Goal: Task Accomplishment & Management: Use online tool/utility

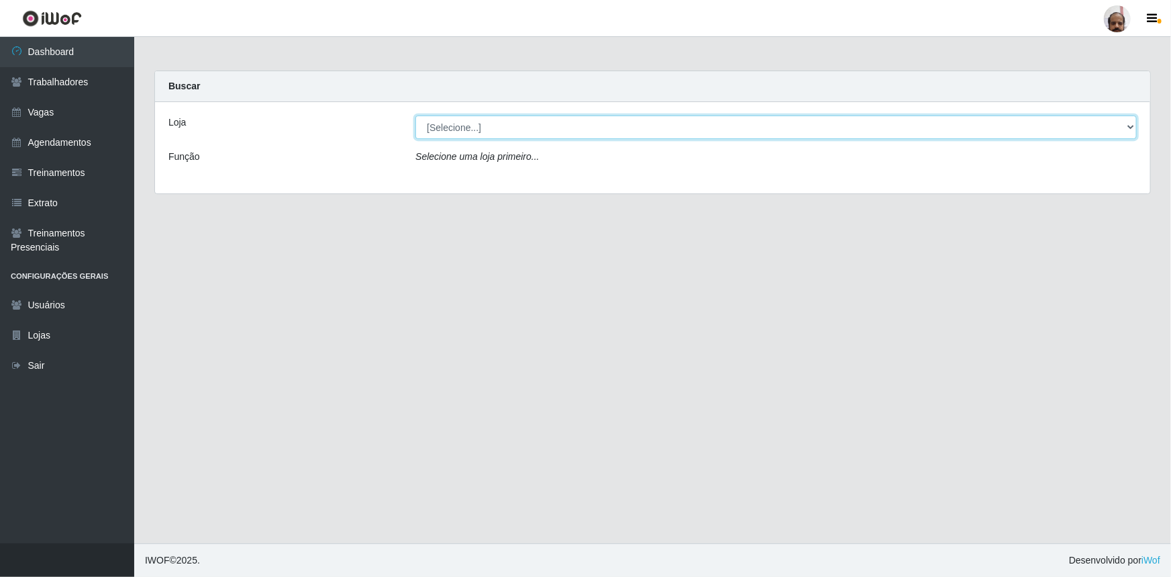
click at [1131, 128] on select "[Selecione...] Mar Vermelho - Loja 05" at bounding box center [777, 126] width 722 height 23
select select "252"
click at [416, 115] on select "[Selecione...] Mar Vermelho - Loja 05" at bounding box center [777, 126] width 722 height 23
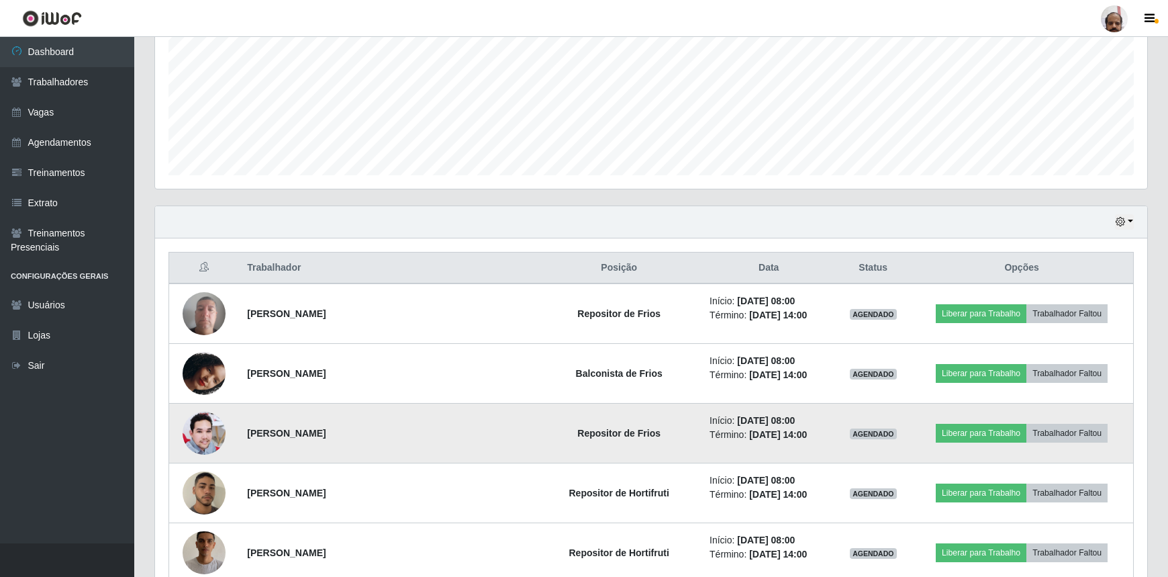
scroll to position [366, 0]
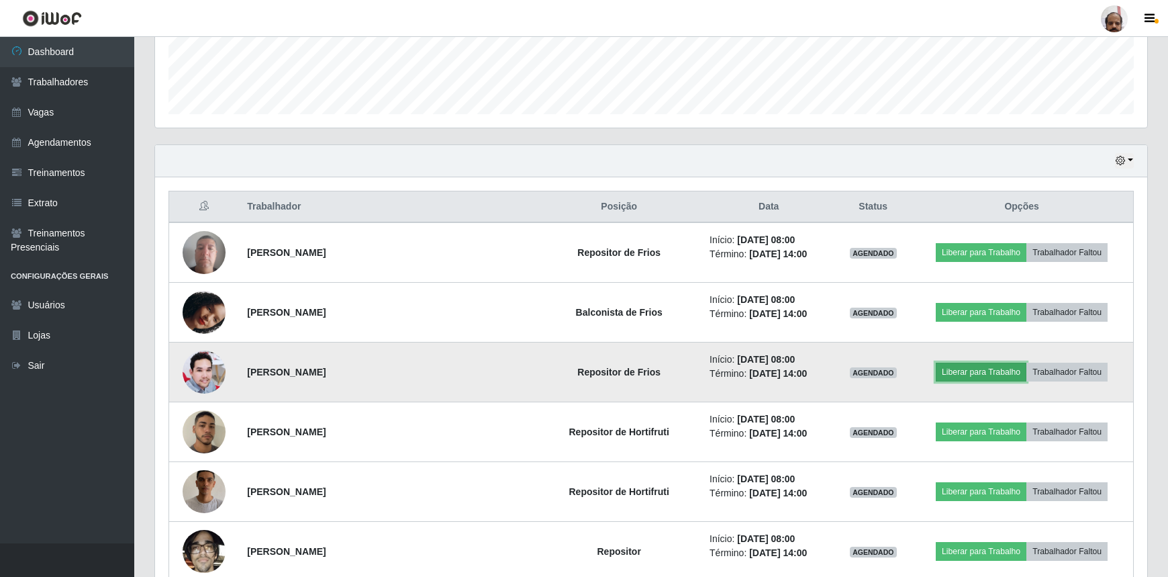
click at [965, 374] on button "Liberar para Trabalho" at bounding box center [981, 372] width 91 height 19
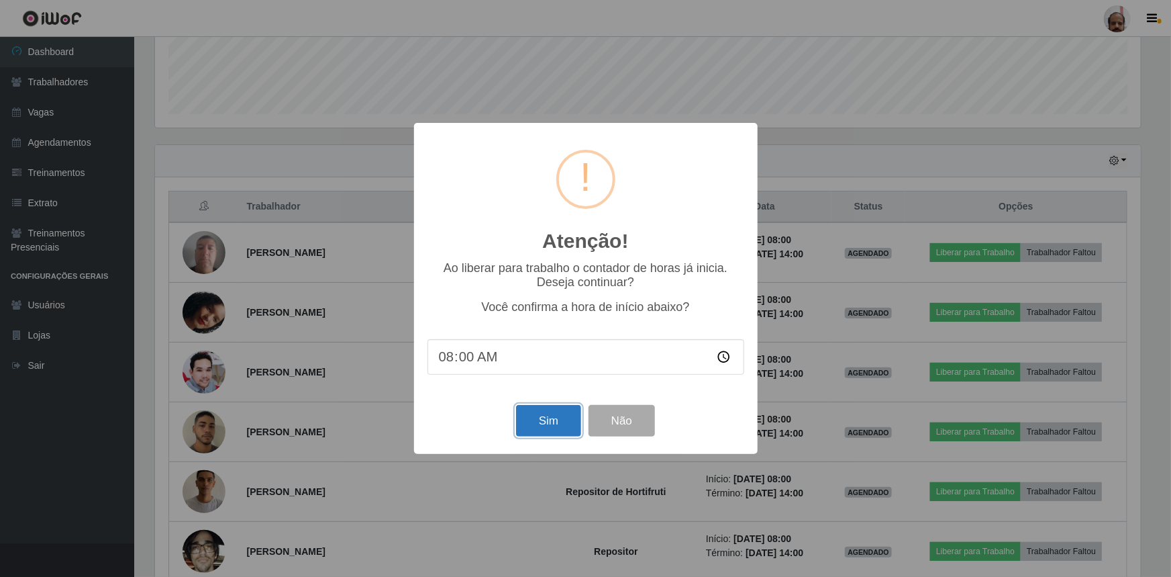
click at [544, 428] on button "Sim" at bounding box center [548, 421] width 65 height 32
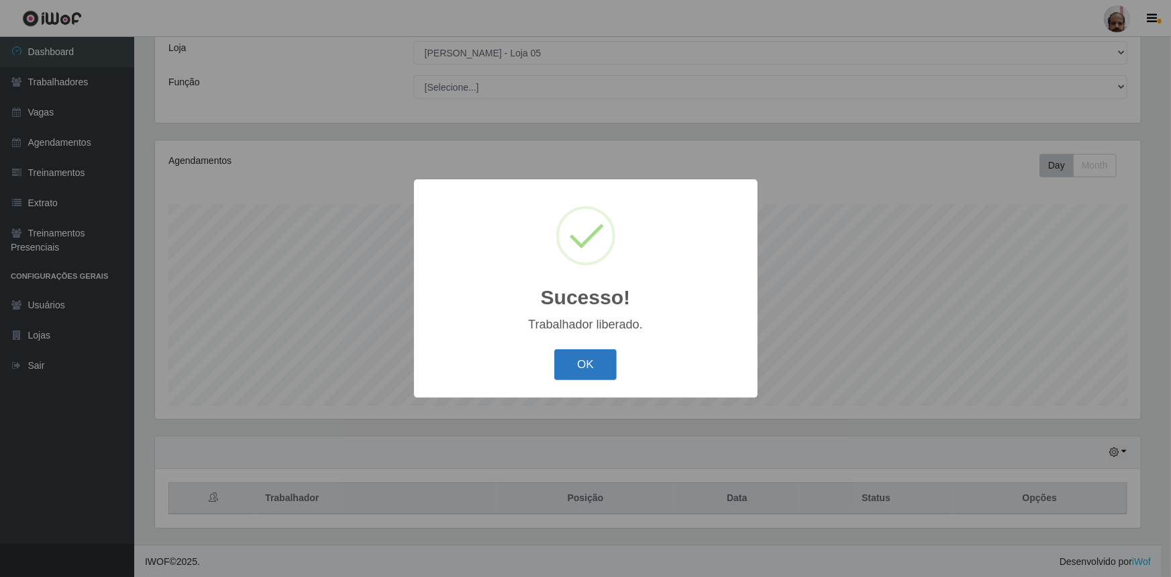
click at [564, 374] on button "OK" at bounding box center [585, 365] width 62 height 32
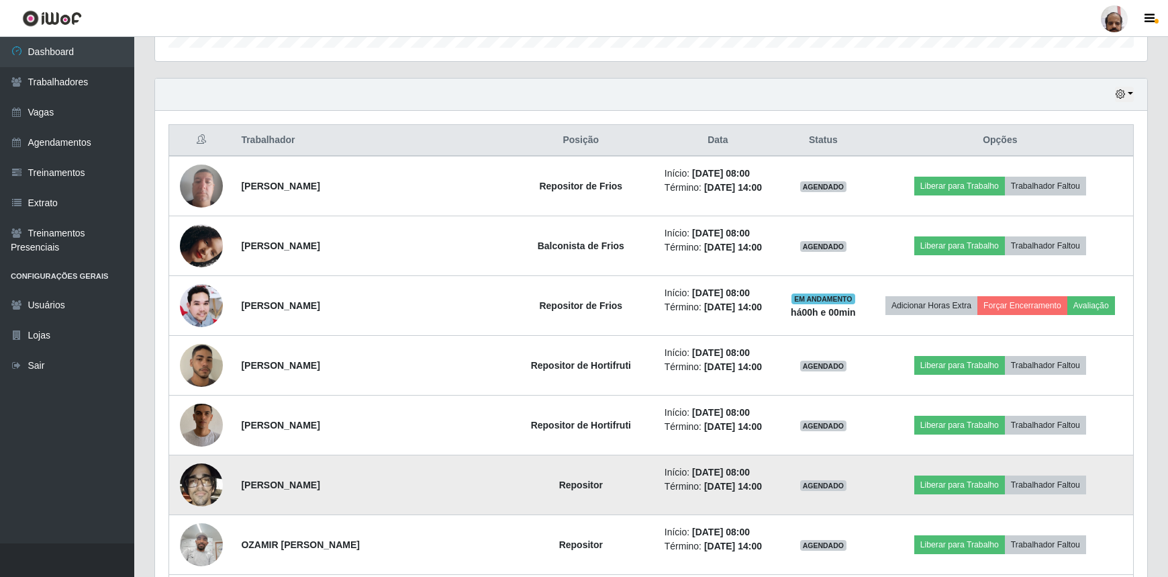
scroll to position [441, 0]
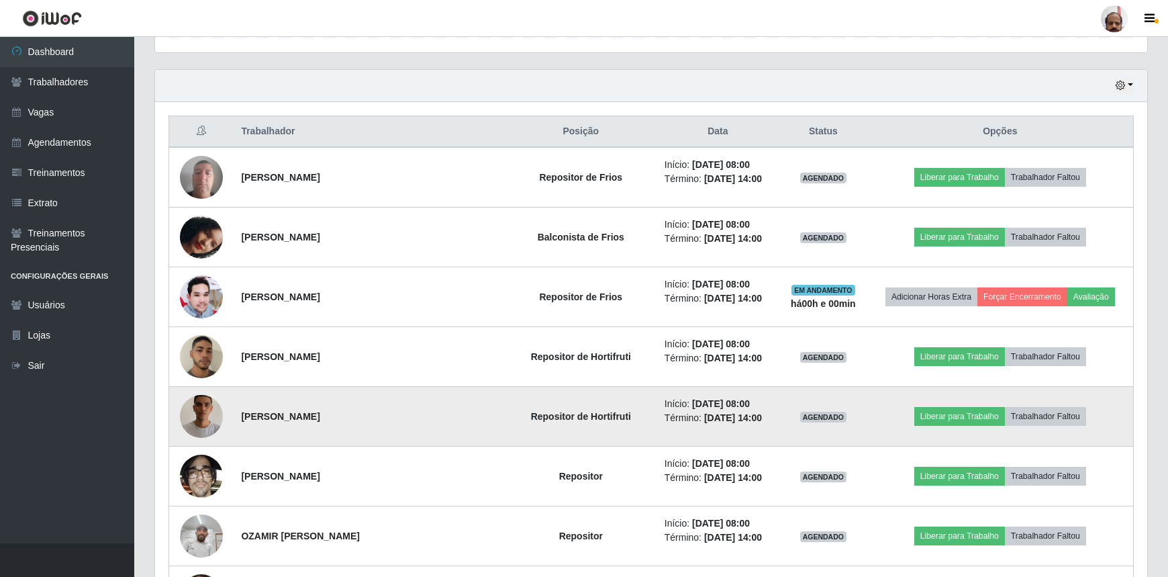
click at [203, 419] on img at bounding box center [201, 416] width 43 height 77
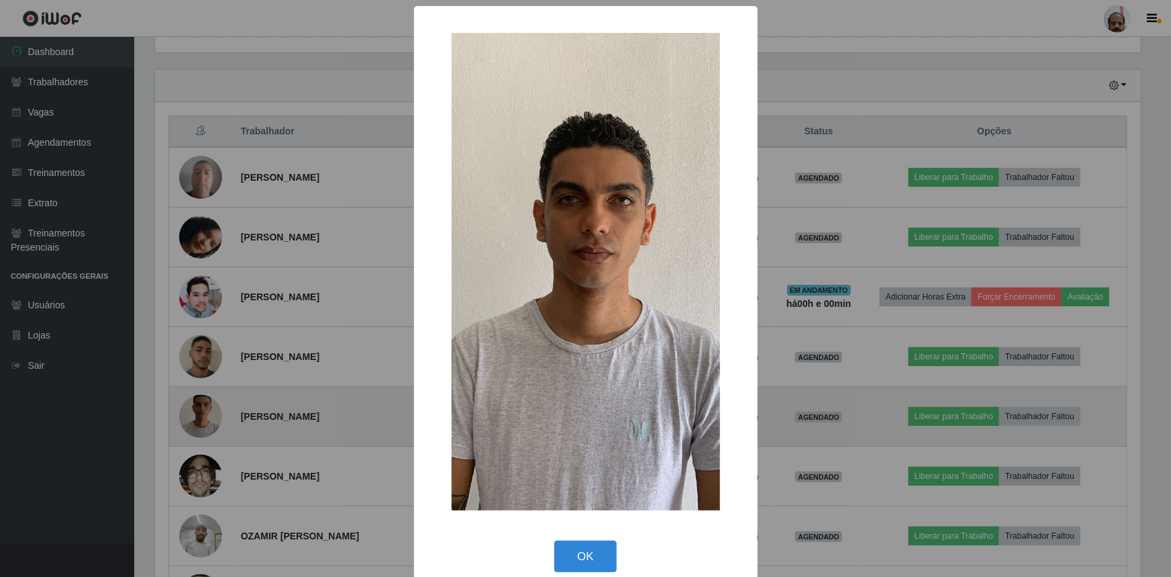
click at [202, 419] on div "× OK Cancel" at bounding box center [585, 288] width 1171 height 577
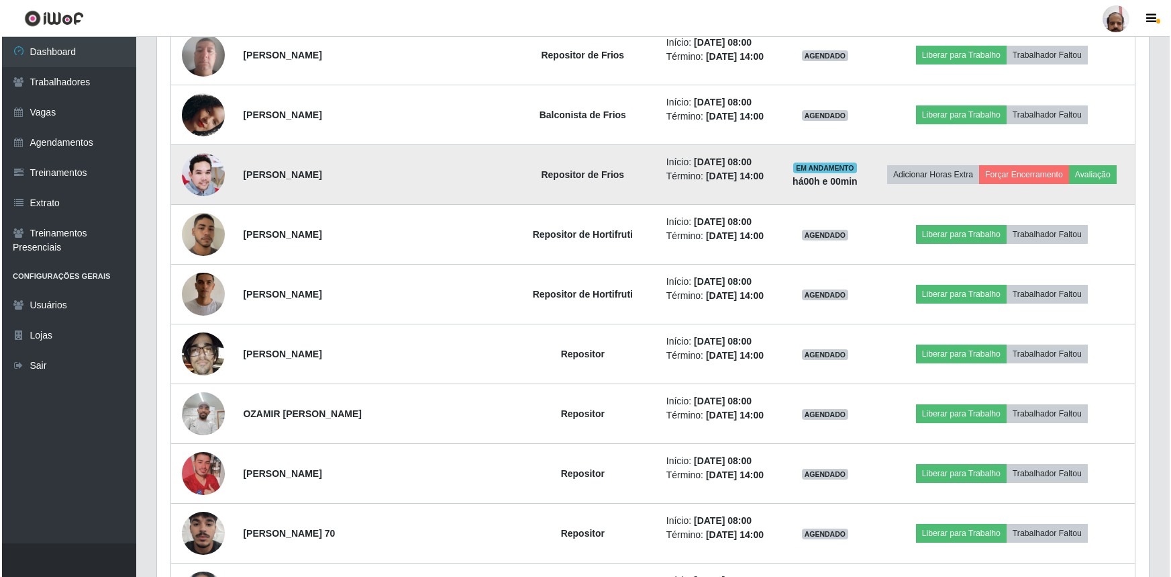
scroll to position [624, 0]
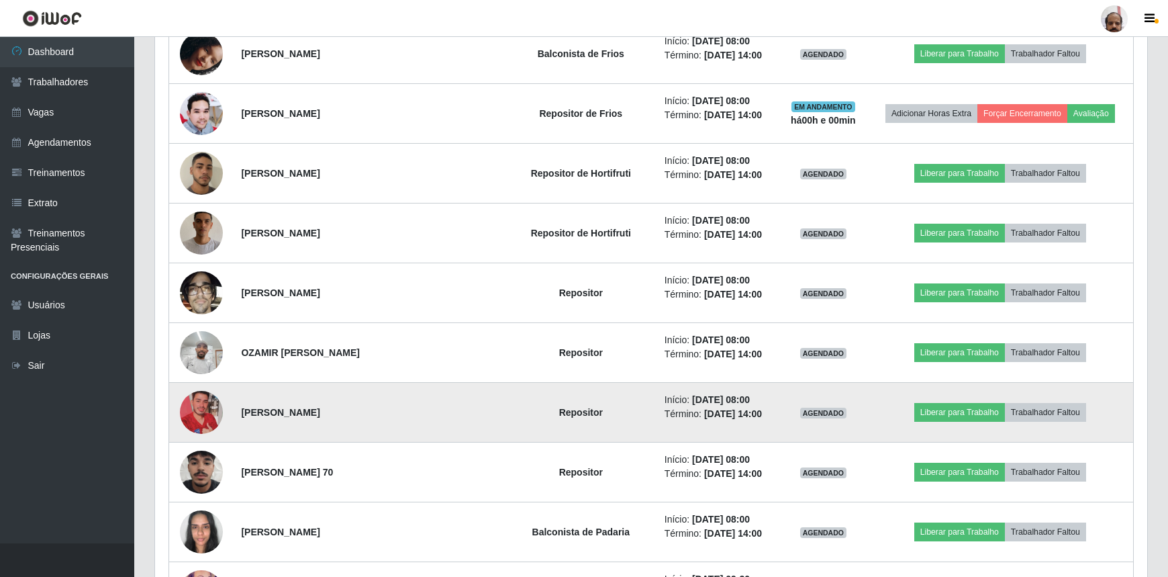
click at [211, 417] on img at bounding box center [201, 412] width 43 height 77
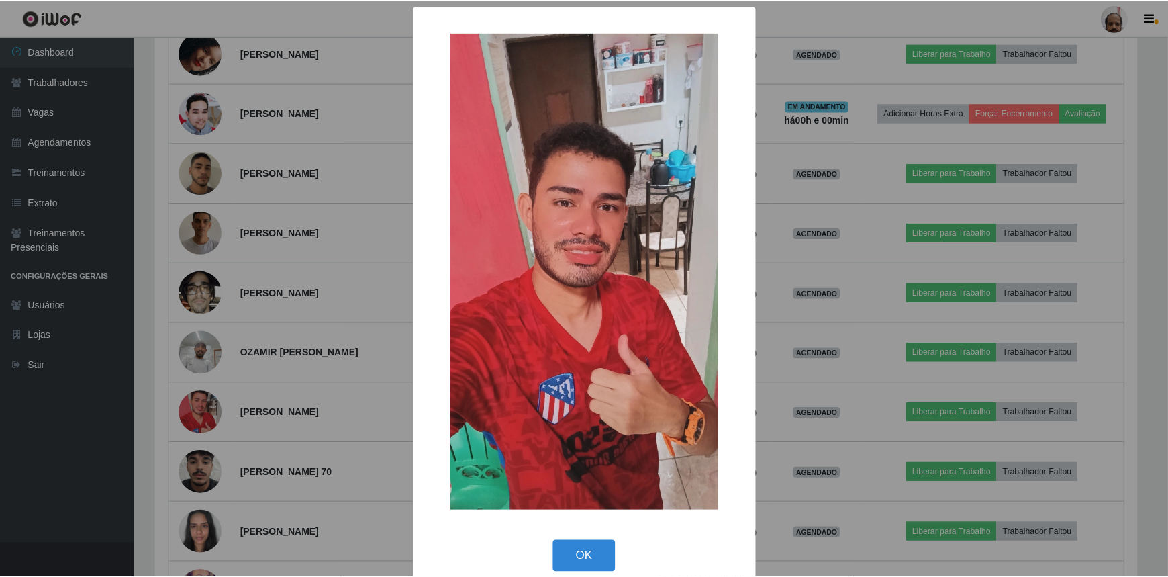
scroll to position [279, 986]
click at [209, 412] on div "× OK Cancel" at bounding box center [585, 288] width 1171 height 577
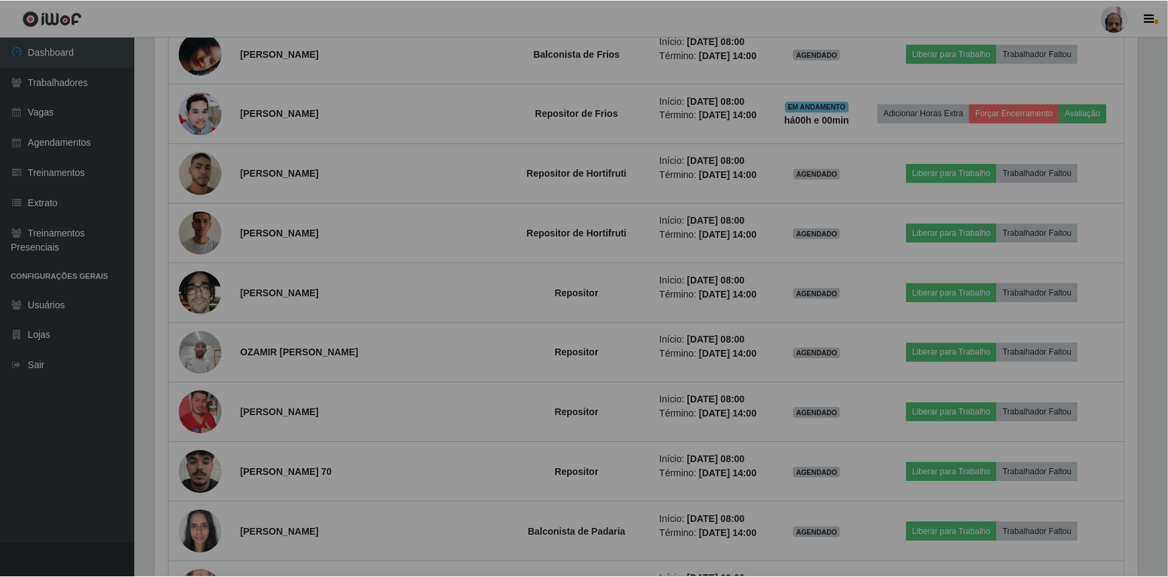
scroll to position [279, 992]
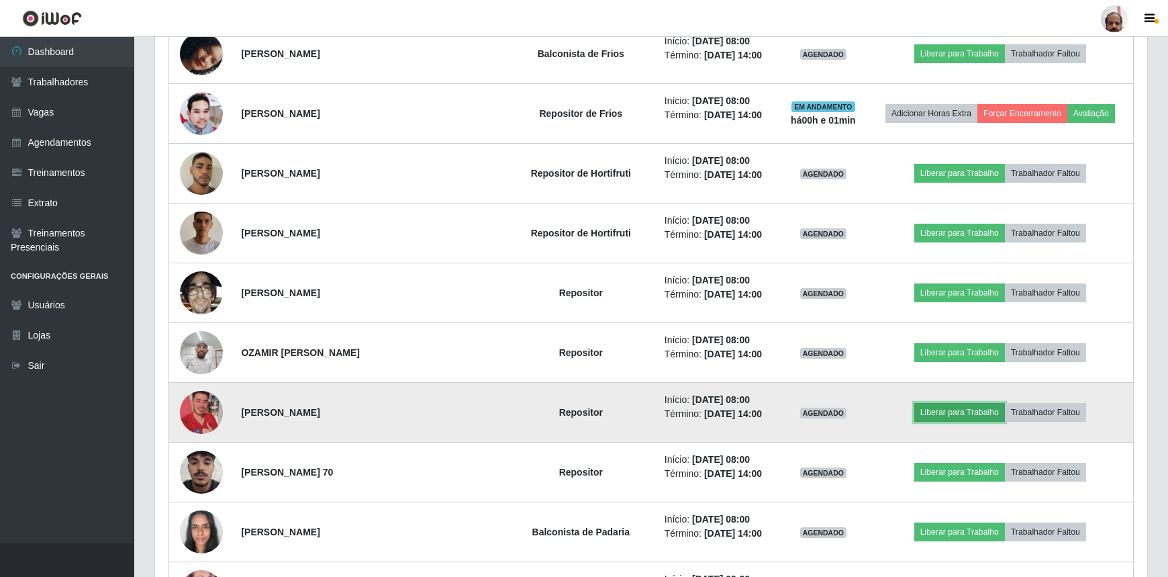
click at [960, 412] on button "Liberar para Trabalho" at bounding box center [959, 412] width 91 height 19
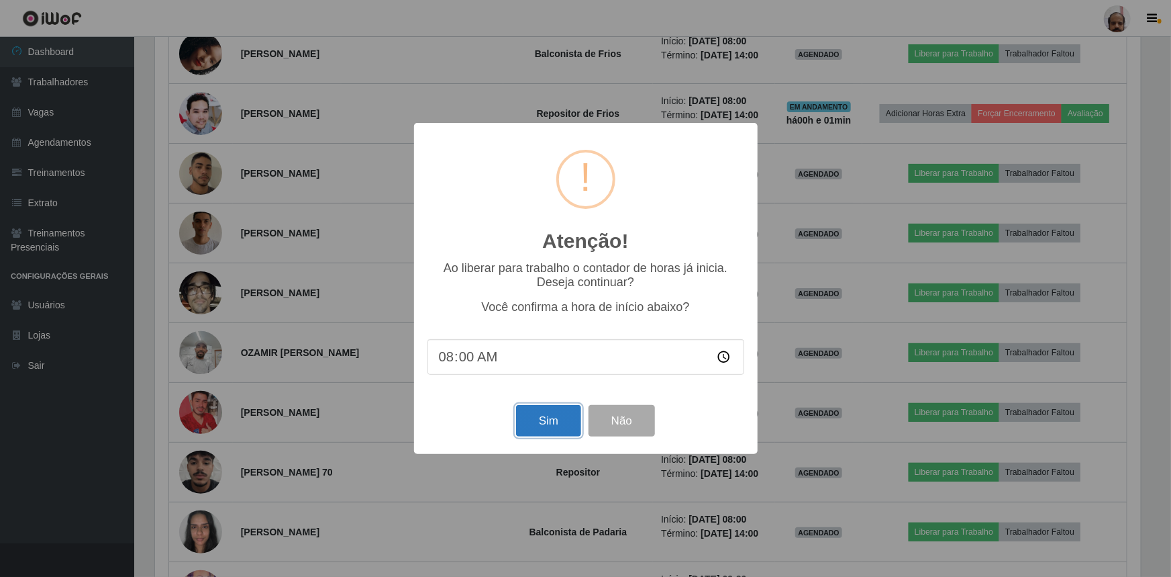
click at [547, 430] on button "Sim" at bounding box center [548, 421] width 65 height 32
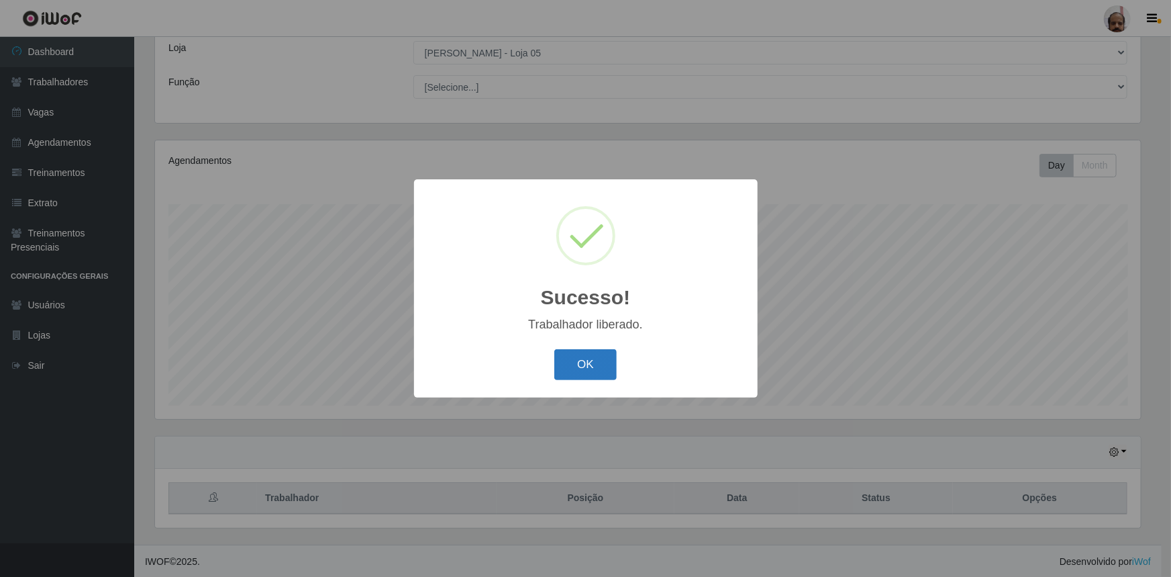
click at [604, 358] on button "OK" at bounding box center [585, 365] width 62 height 32
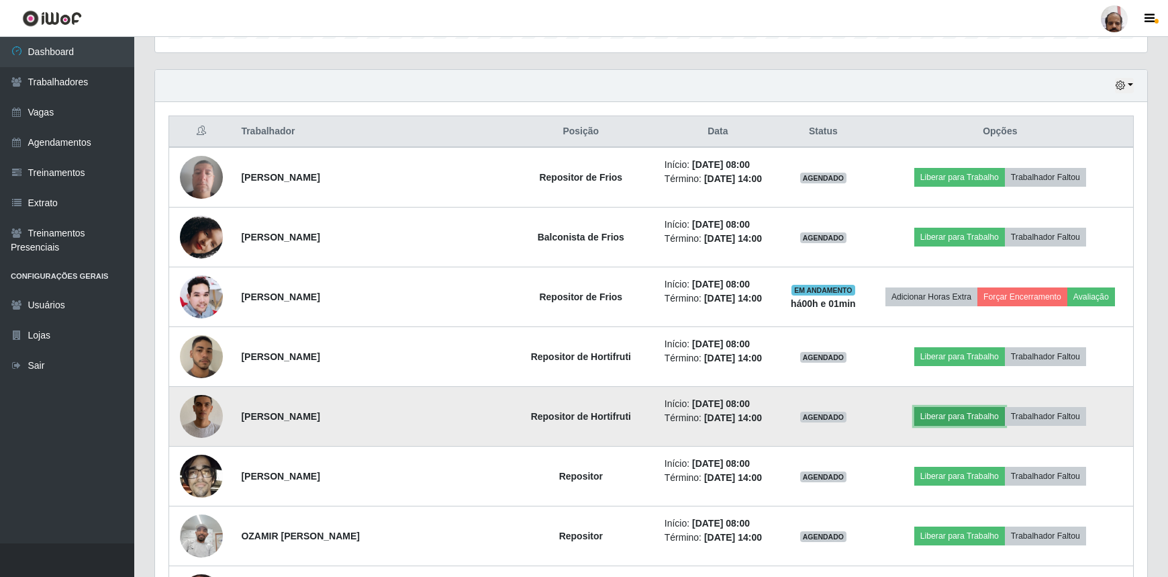
click at [957, 412] on button "Liberar para Trabalho" at bounding box center [959, 416] width 91 height 19
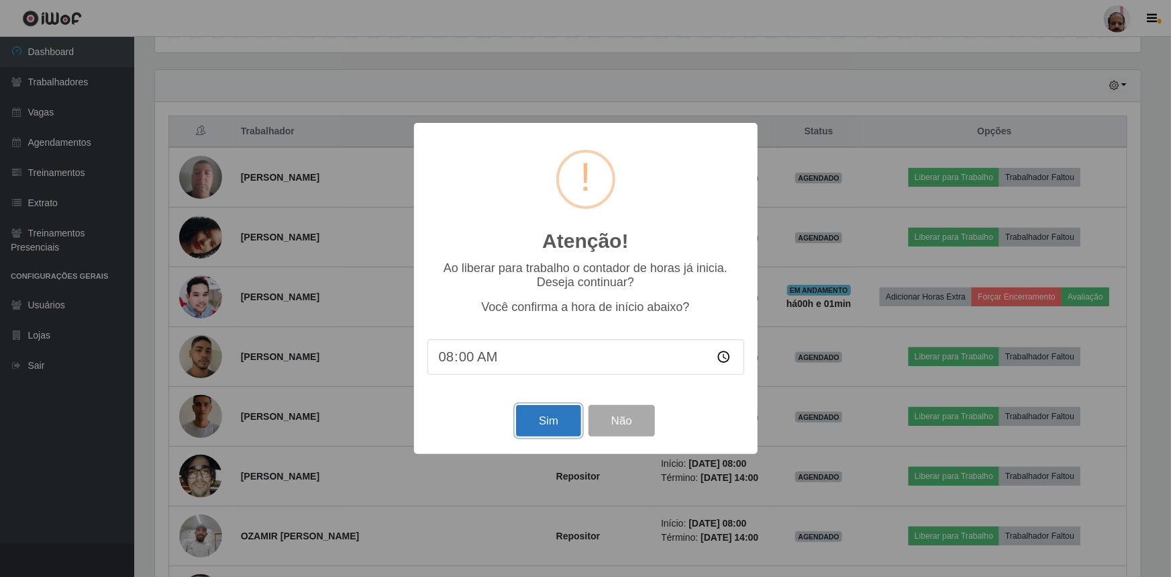
click at [530, 432] on button "Sim" at bounding box center [548, 421] width 65 height 32
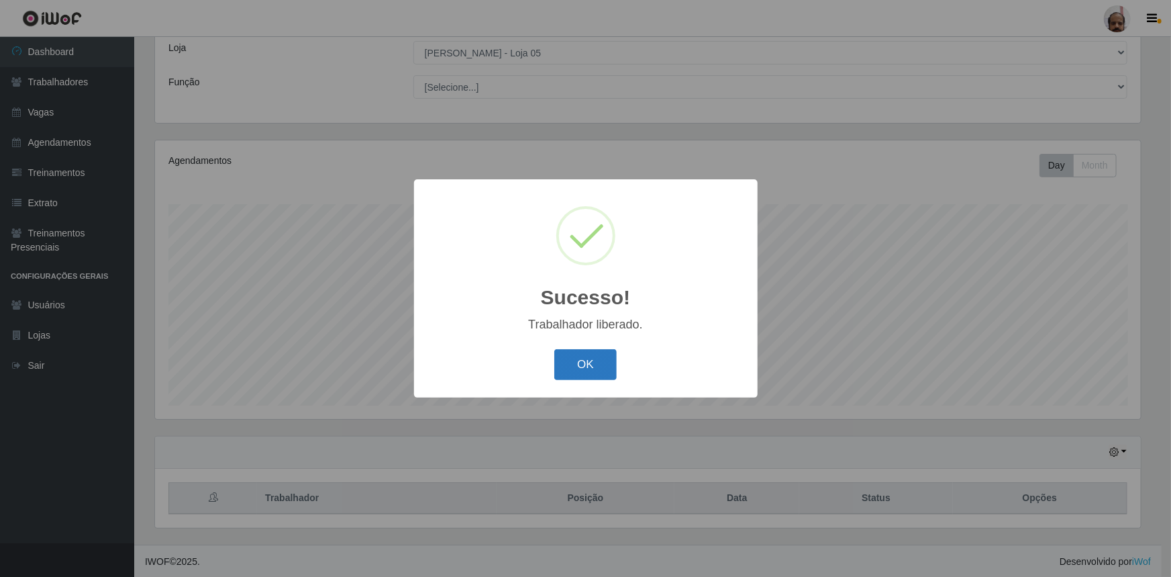
click at [577, 366] on button "OK" at bounding box center [585, 365] width 62 height 32
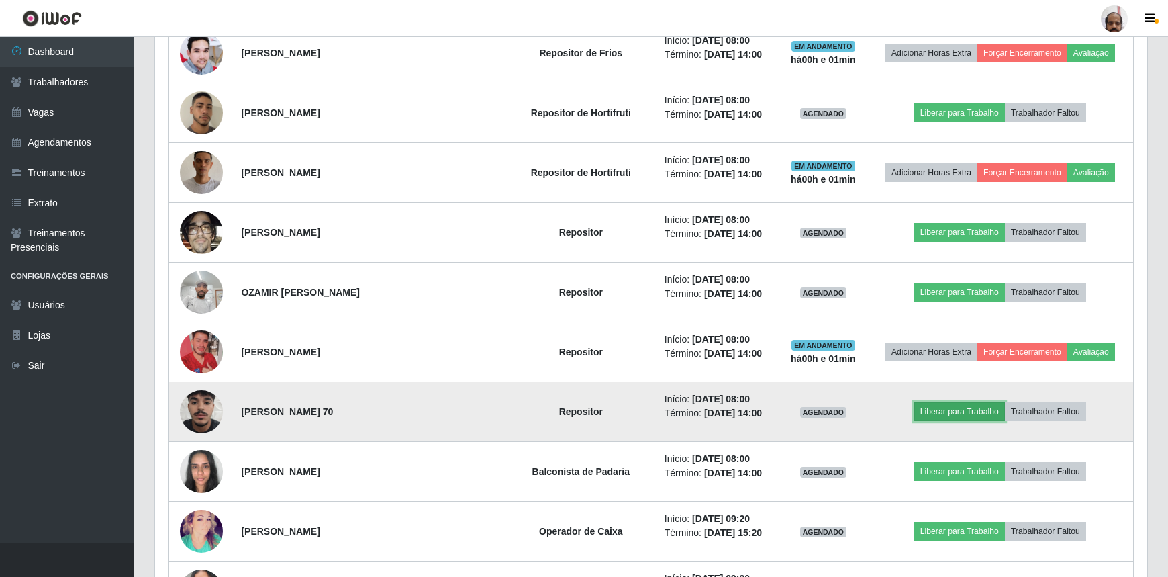
click at [943, 409] on button "Liberar para Trabalho" at bounding box center [959, 411] width 91 height 19
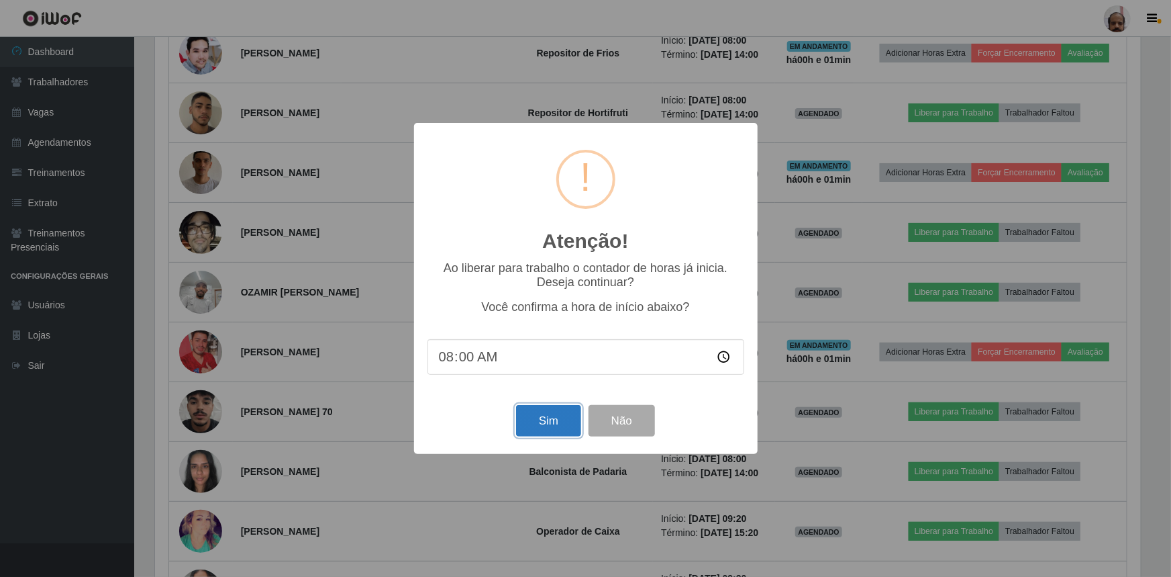
click at [540, 424] on button "Sim" at bounding box center [548, 421] width 65 height 32
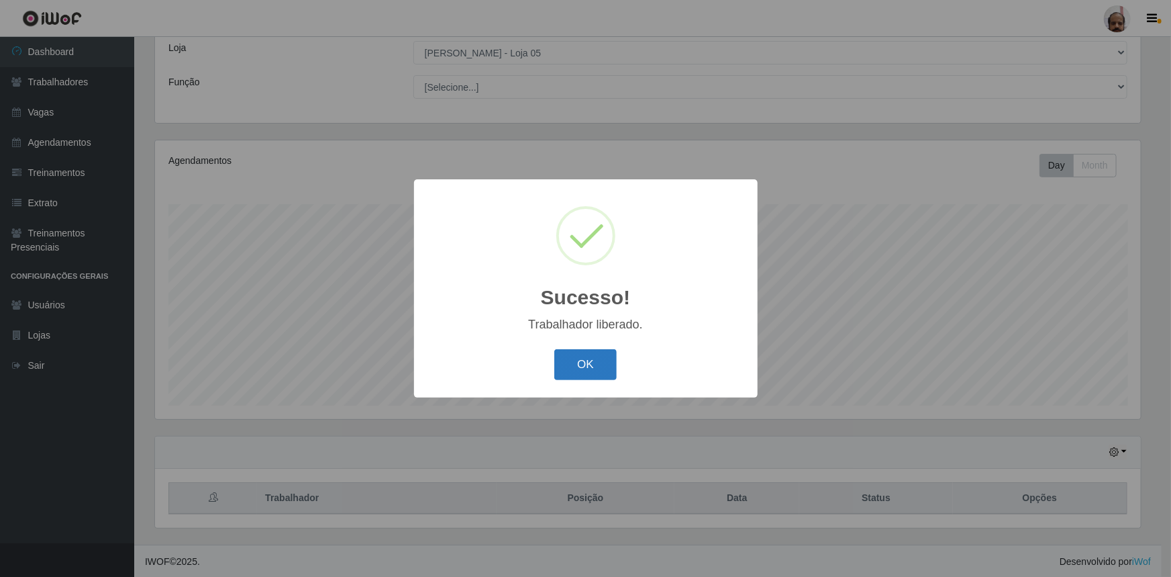
click at [572, 367] on button "OK" at bounding box center [585, 365] width 62 height 32
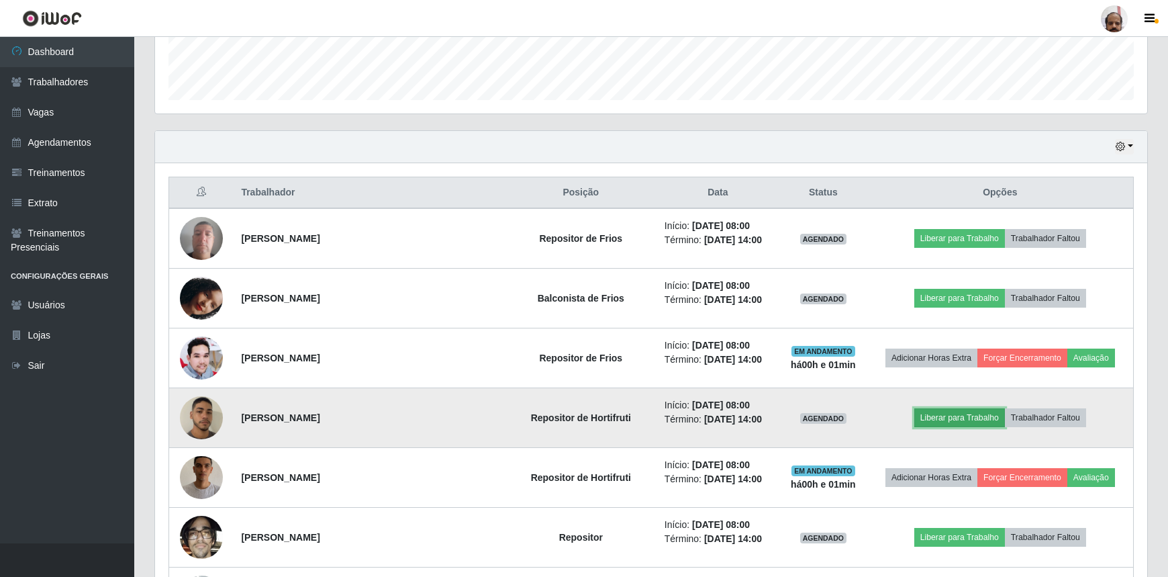
click at [937, 416] on button "Liberar para Trabalho" at bounding box center [959, 417] width 91 height 19
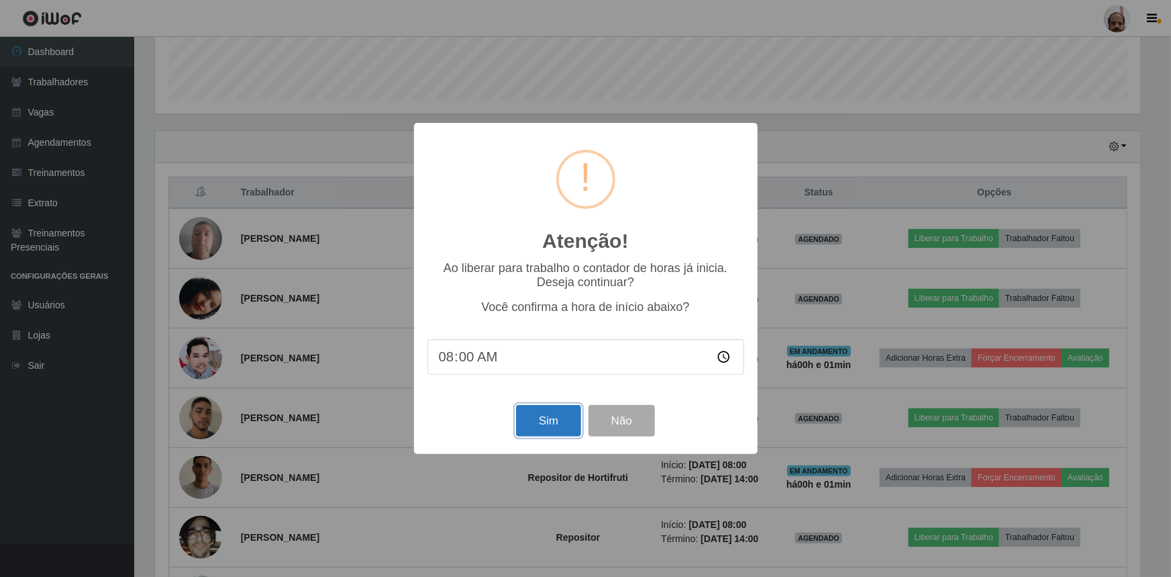
click at [560, 432] on button "Sim" at bounding box center [548, 421] width 65 height 32
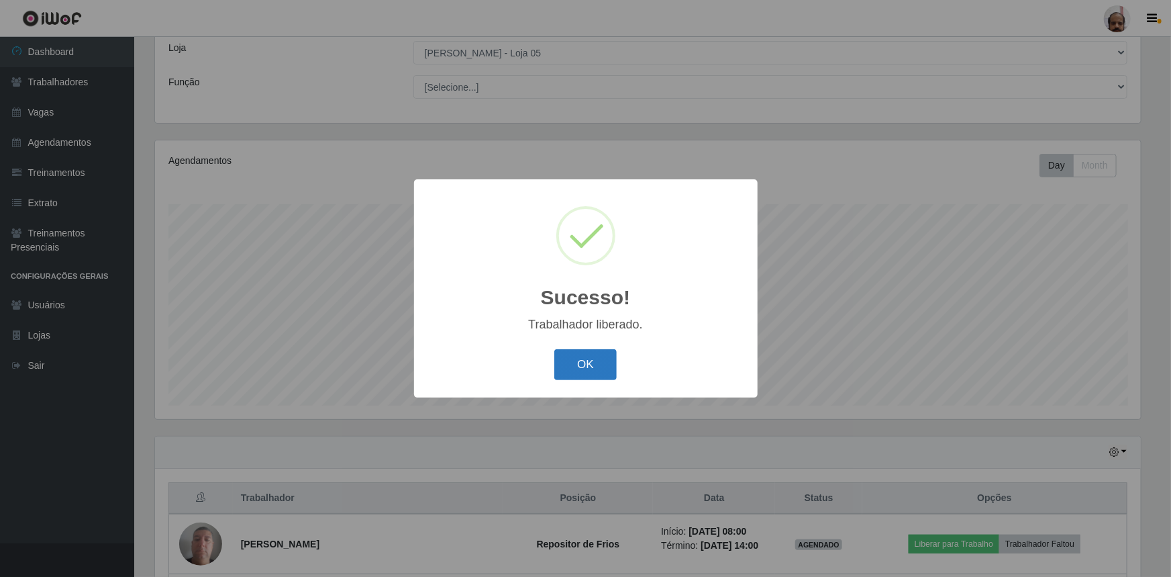
click at [583, 352] on button "OK" at bounding box center [585, 365] width 62 height 32
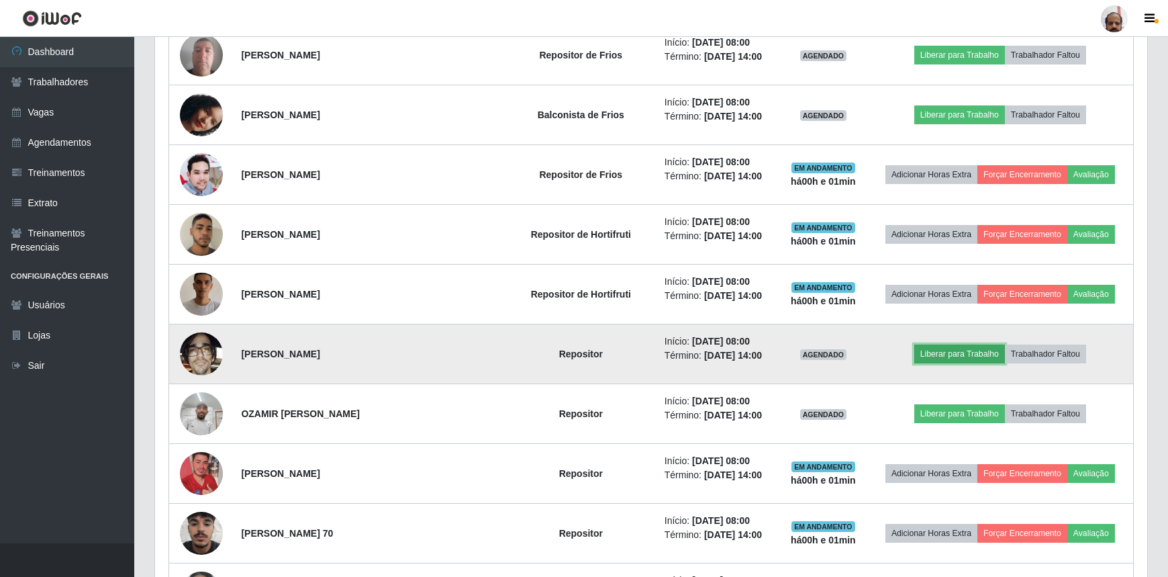
click at [932, 348] on button "Liberar para Trabalho" at bounding box center [959, 353] width 91 height 19
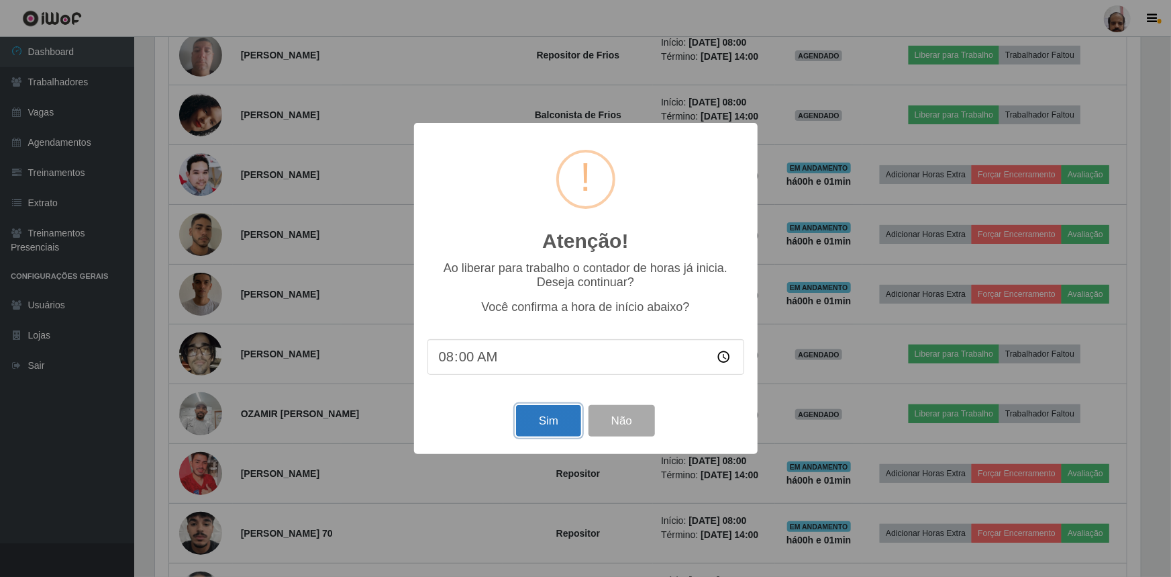
click at [556, 428] on button "Sim" at bounding box center [548, 421] width 65 height 32
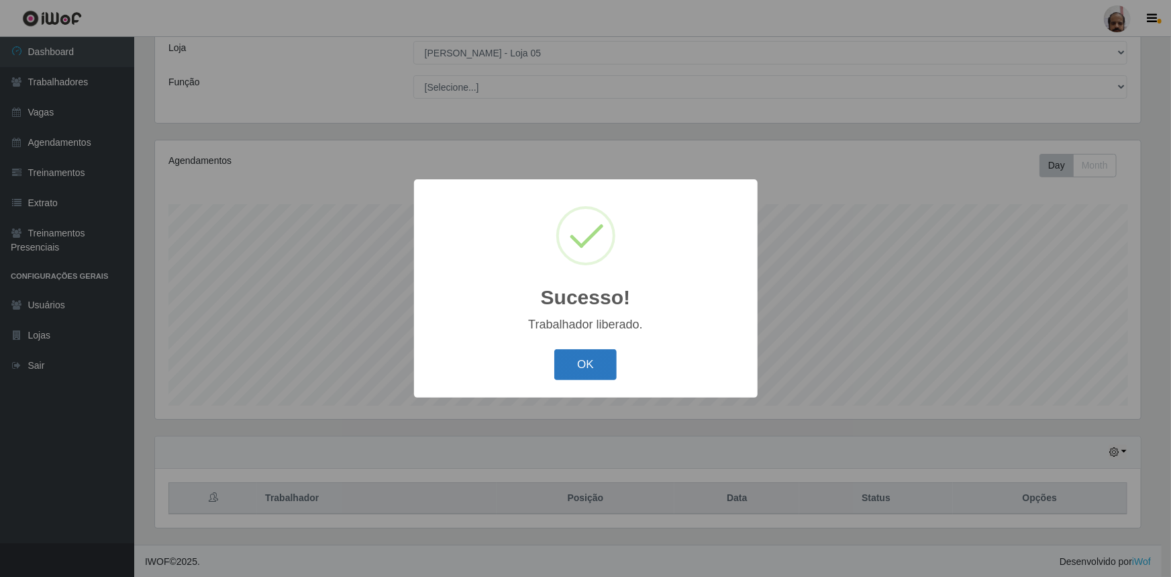
click at [599, 357] on button "OK" at bounding box center [585, 365] width 62 height 32
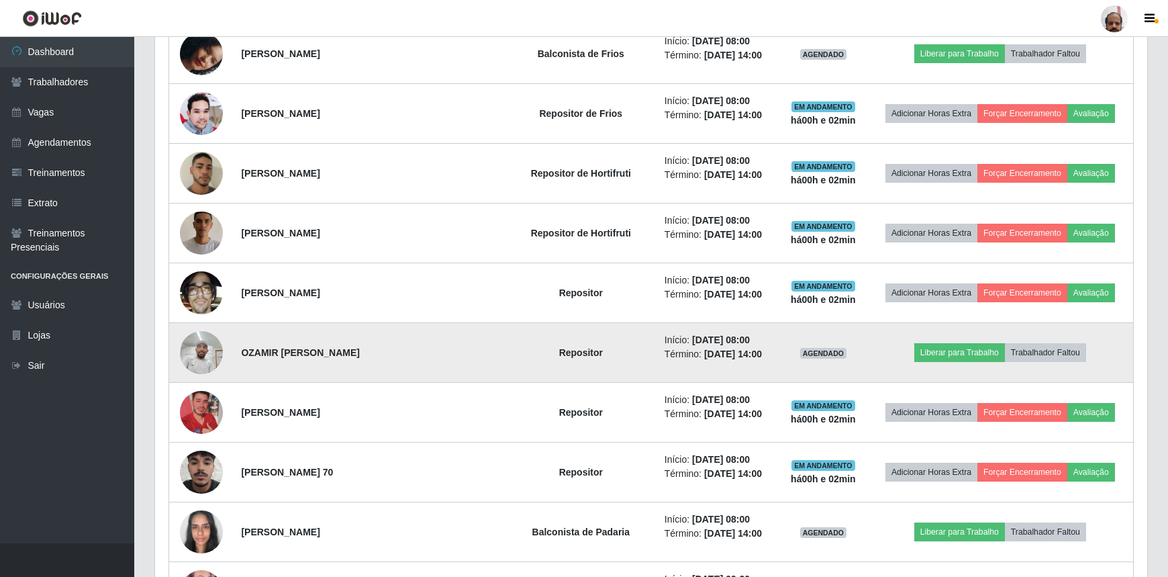
click at [209, 359] on img at bounding box center [201, 352] width 43 height 57
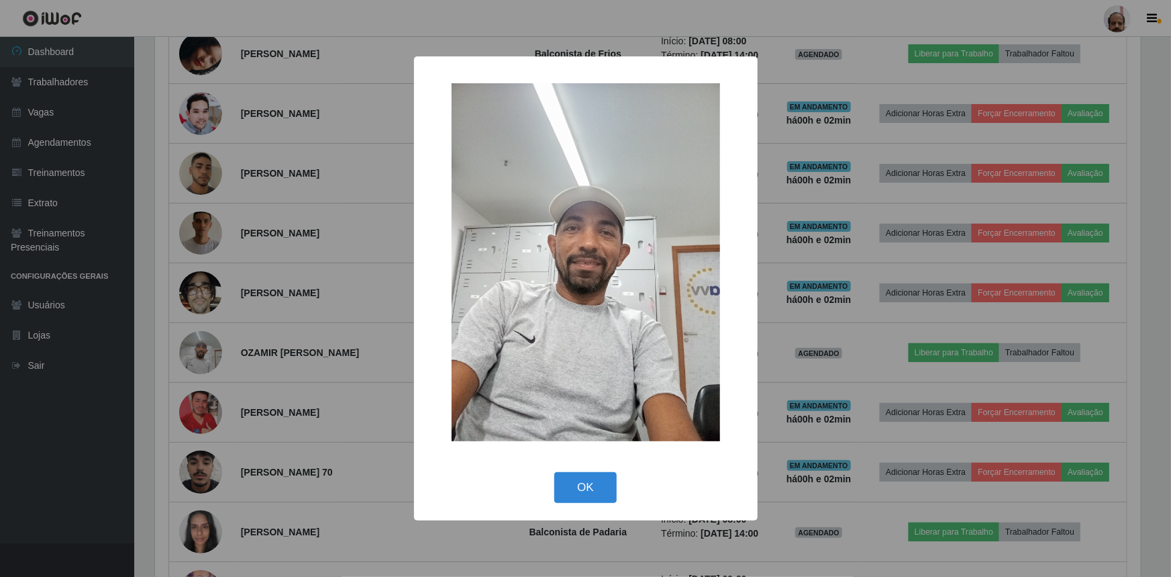
click at [192, 356] on div "× OK Cancel" at bounding box center [585, 288] width 1171 height 577
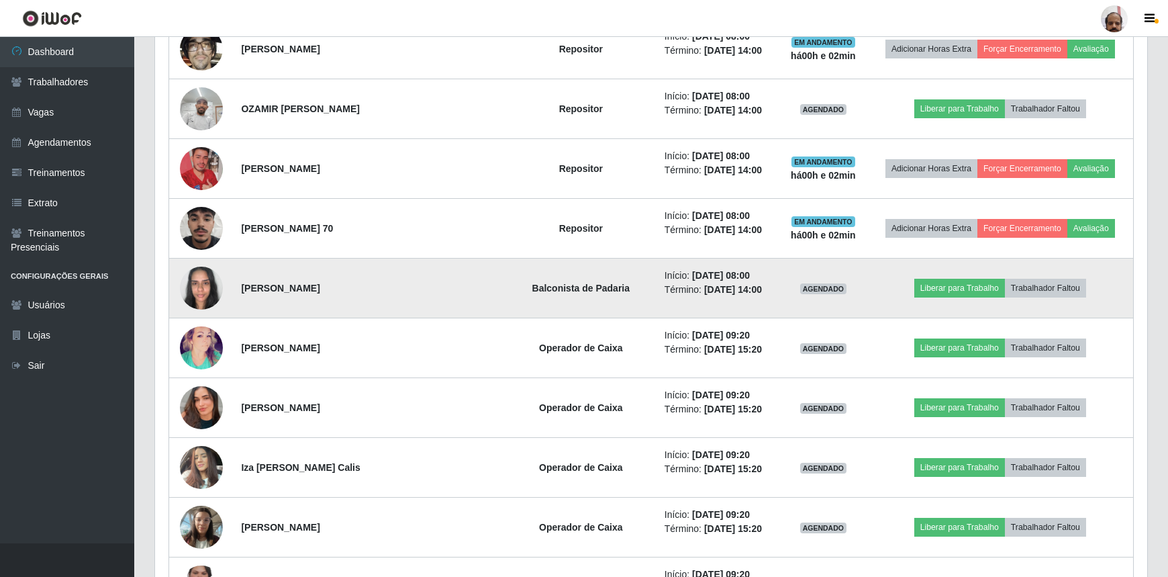
click at [203, 286] on img at bounding box center [201, 287] width 43 height 57
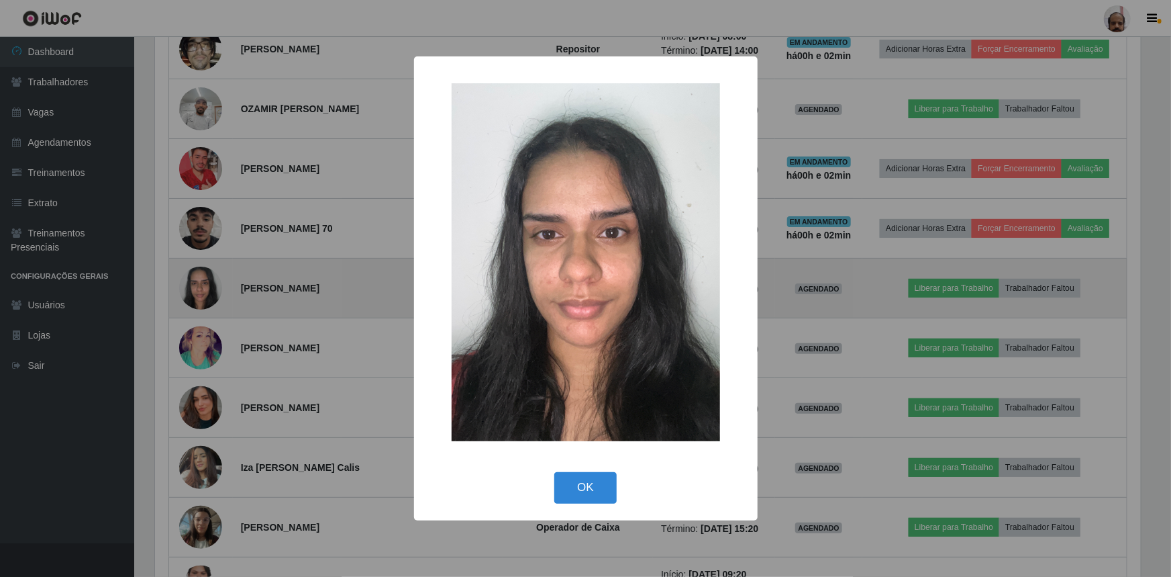
click at [203, 286] on div "× OK Cancel" at bounding box center [585, 288] width 1171 height 577
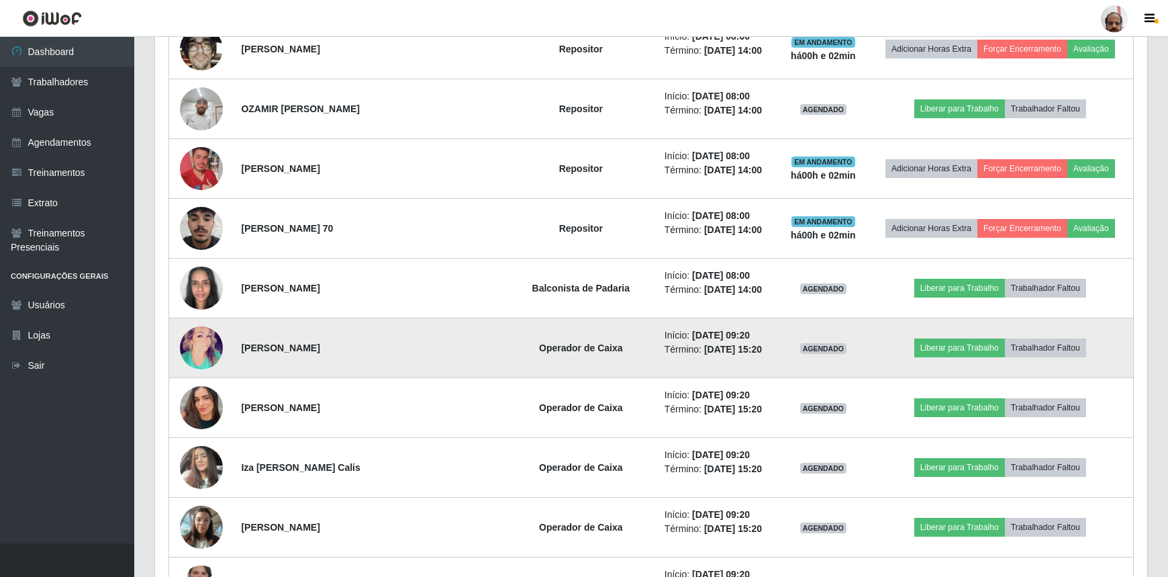
click at [201, 344] on img at bounding box center [201, 348] width 43 height 64
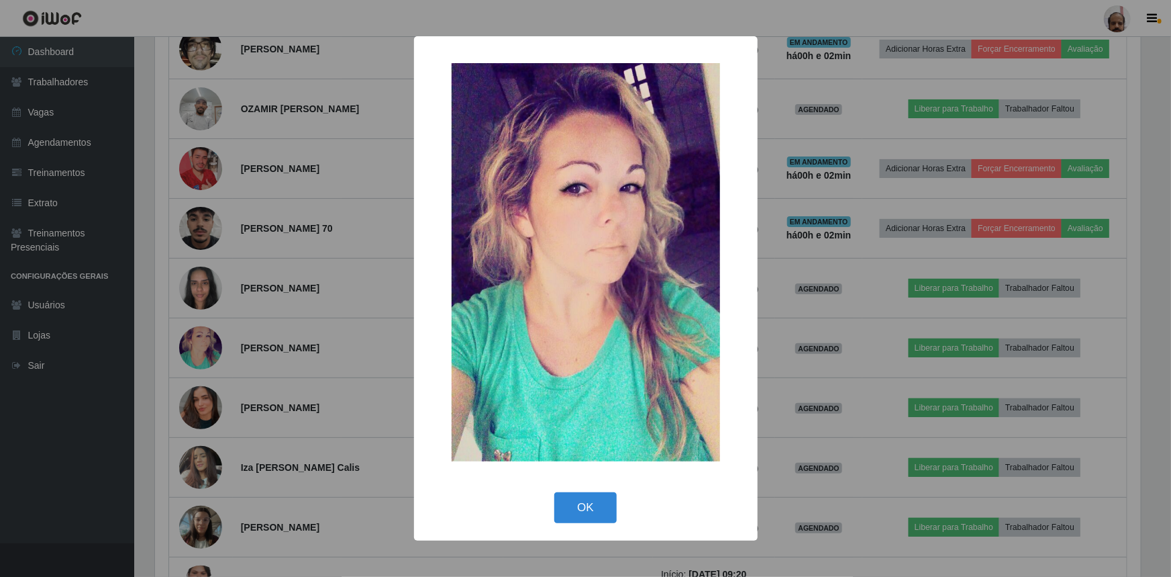
click at [201, 344] on div "× OK Cancel" at bounding box center [585, 288] width 1171 height 577
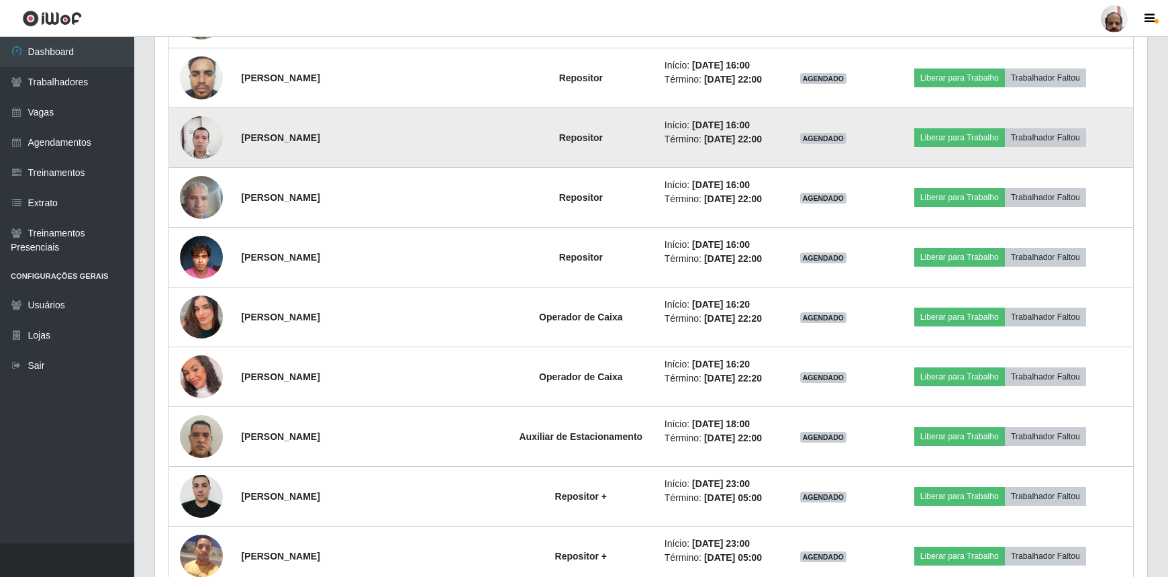
click at [195, 133] on img at bounding box center [201, 138] width 43 height 58
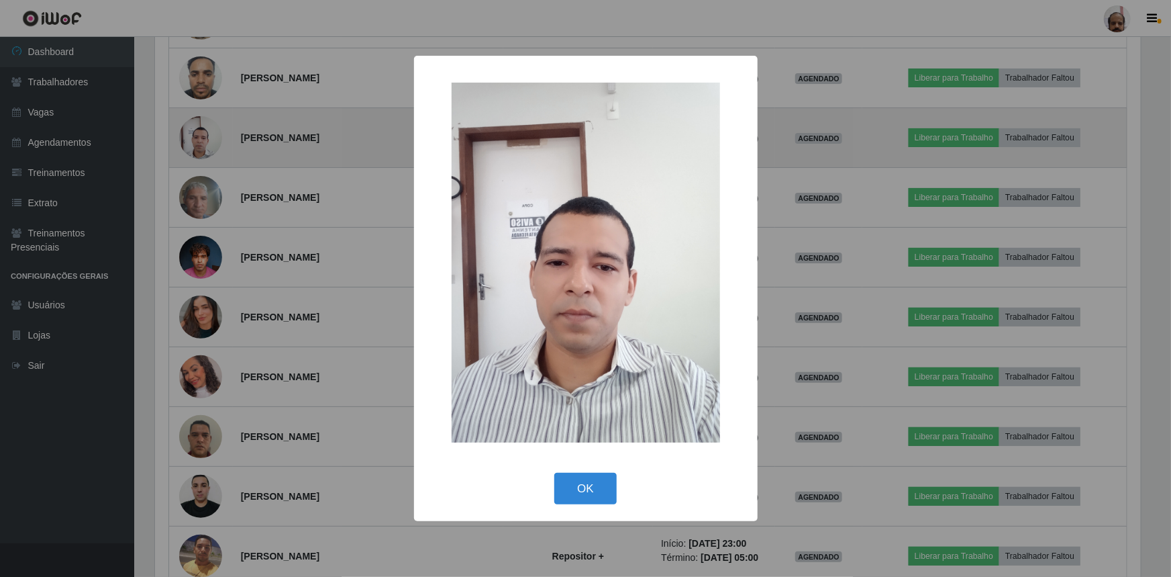
click at [195, 133] on div "× OK Cancel" at bounding box center [585, 288] width 1171 height 577
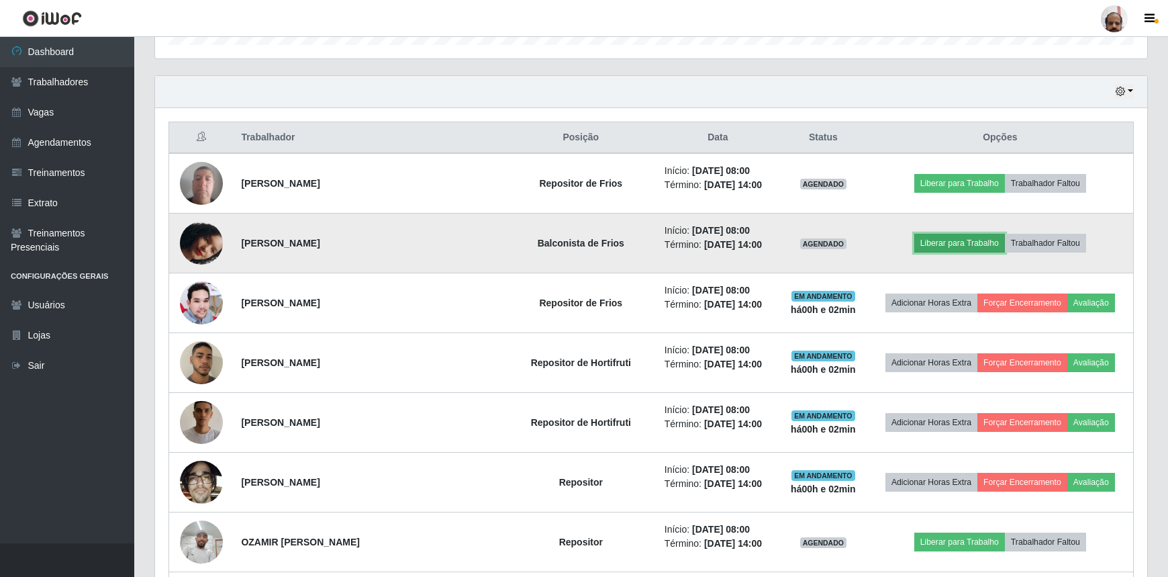
click at [949, 240] on button "Liberar para Trabalho" at bounding box center [959, 243] width 91 height 19
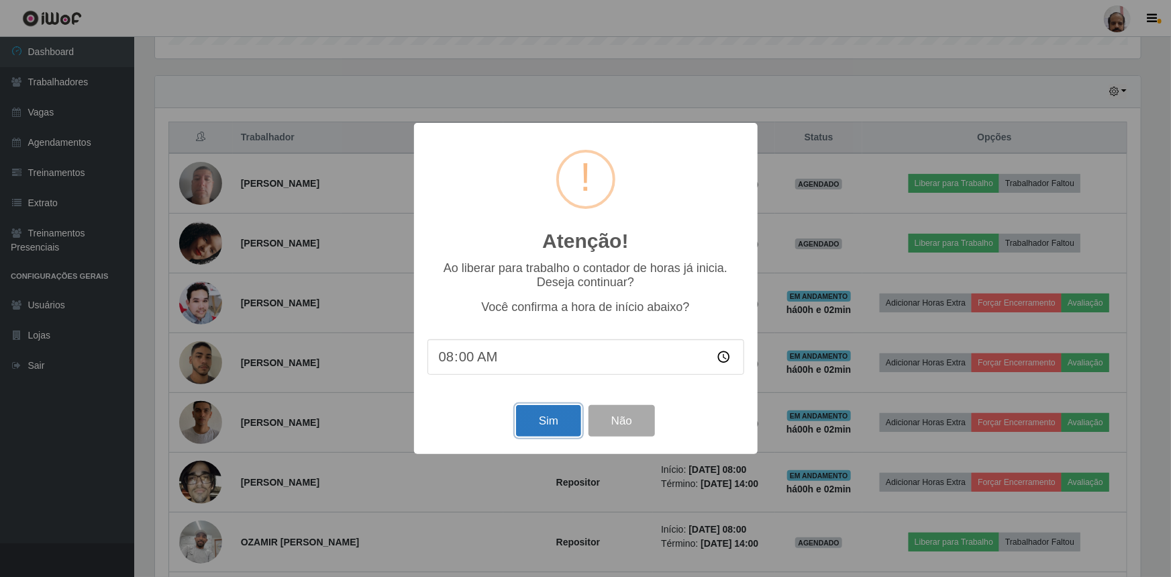
click at [567, 420] on button "Sim" at bounding box center [548, 421] width 65 height 32
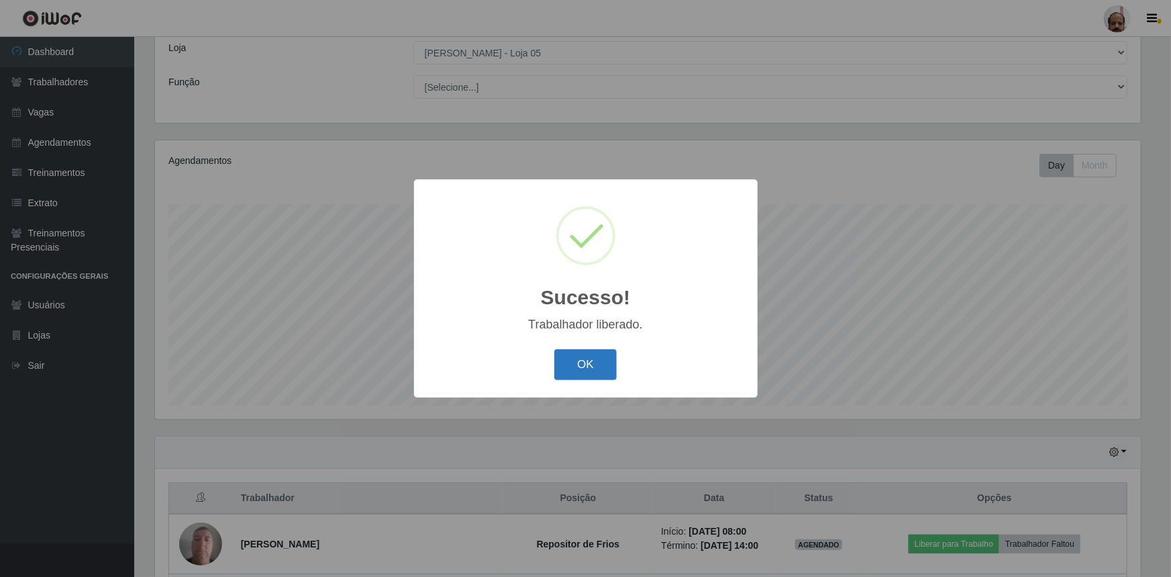
click at [588, 362] on button "OK" at bounding box center [585, 365] width 62 height 32
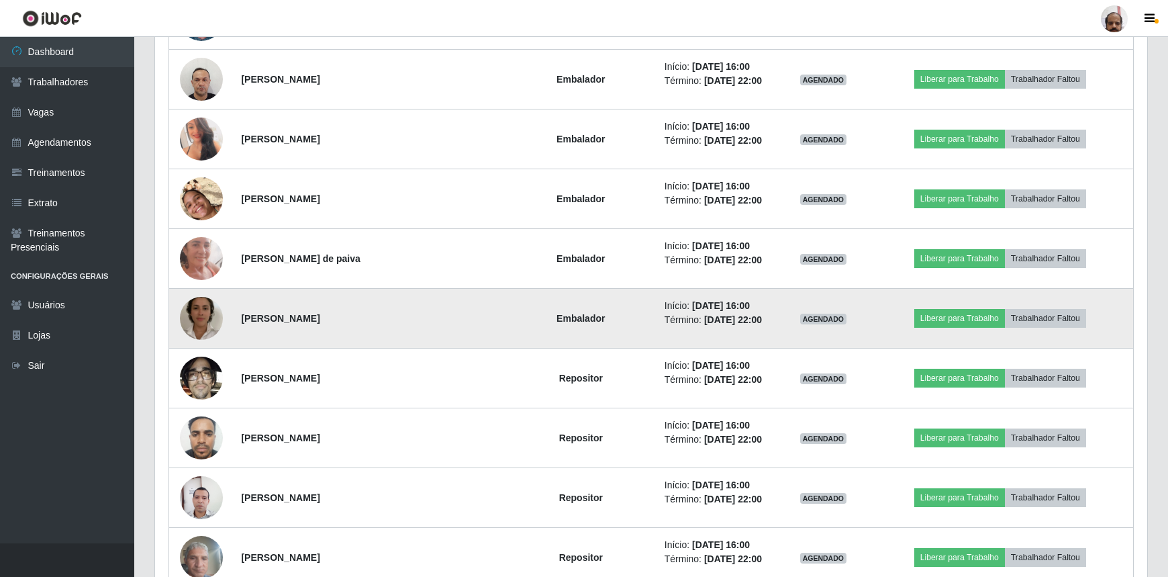
click at [205, 311] on img at bounding box center [201, 318] width 43 height 77
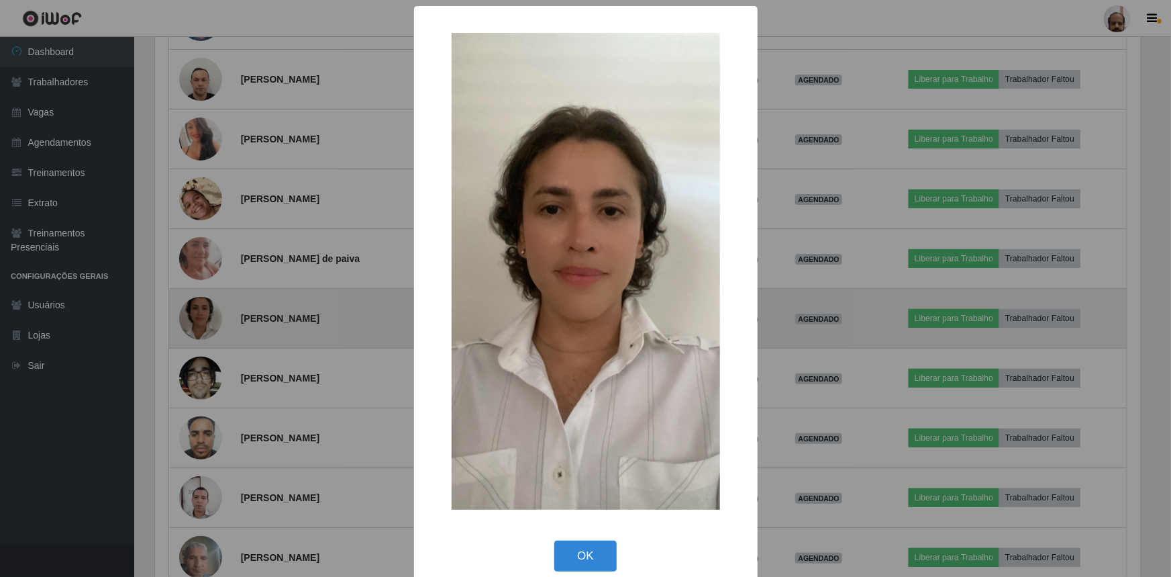
click at [205, 311] on div "× OK Cancel" at bounding box center [585, 288] width 1171 height 577
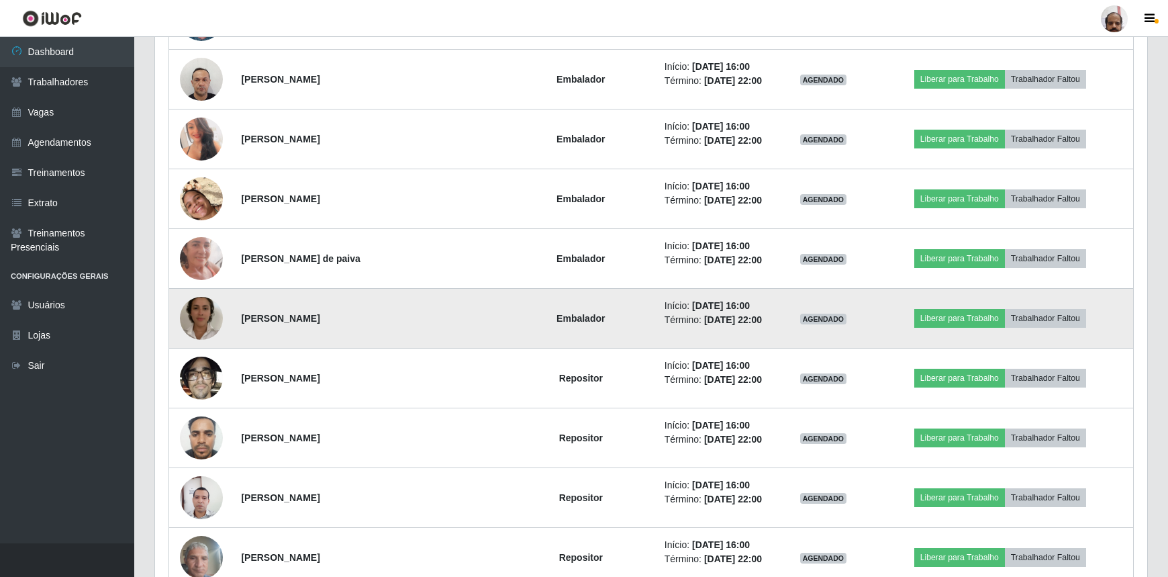
click at [205, 311] on img at bounding box center [201, 318] width 43 height 77
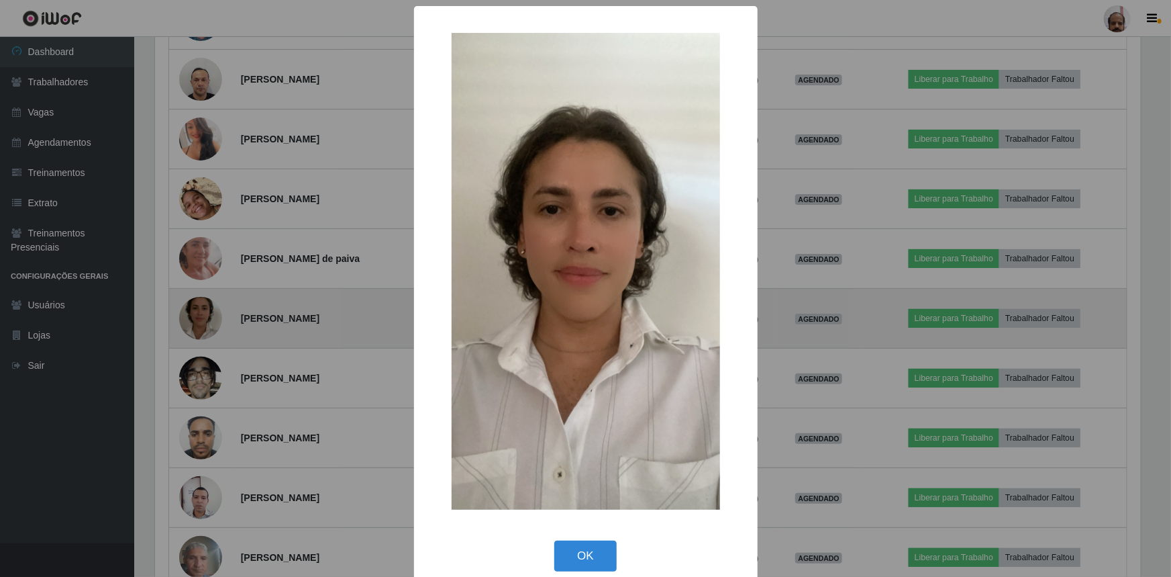
click at [205, 311] on div "× OK Cancel" at bounding box center [585, 288] width 1171 height 577
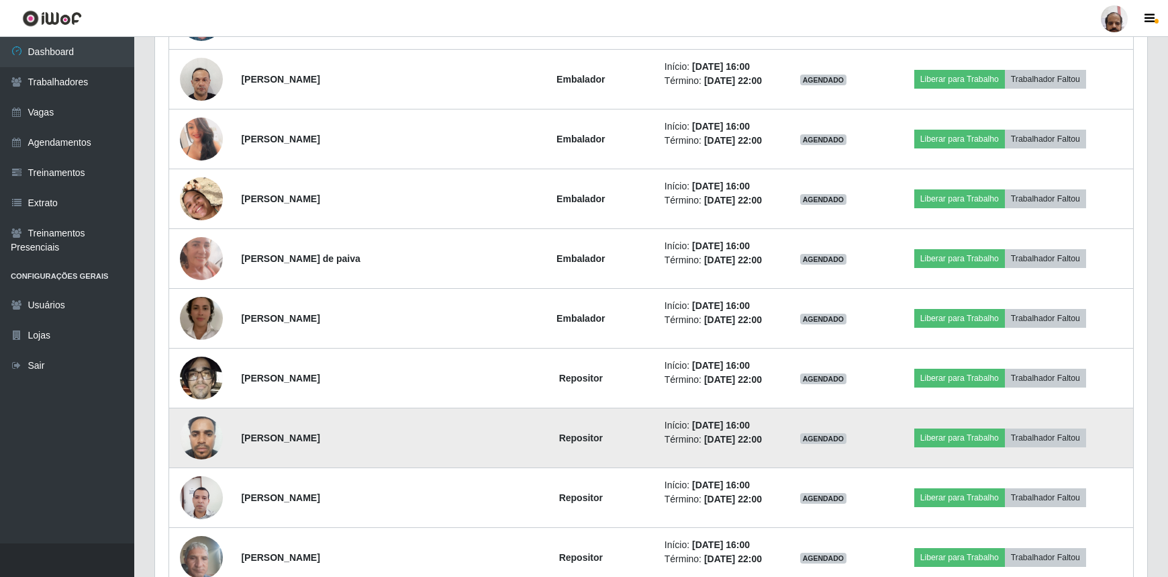
click at [191, 438] on img at bounding box center [201, 437] width 43 height 57
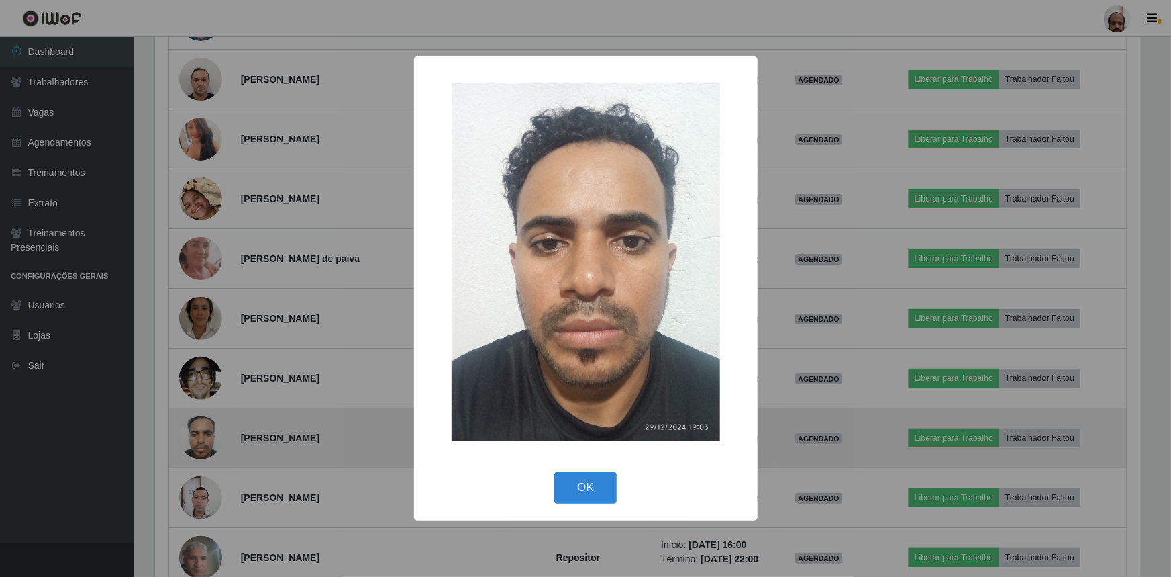
click at [191, 438] on div "× OK Cancel" at bounding box center [585, 288] width 1171 height 577
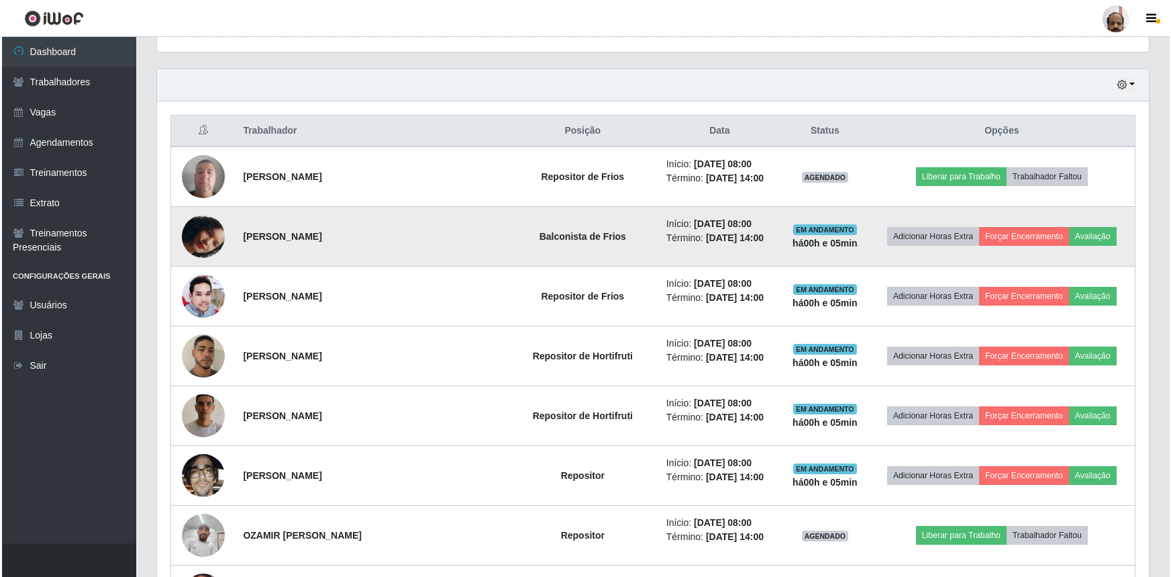
scroll to position [441, 0]
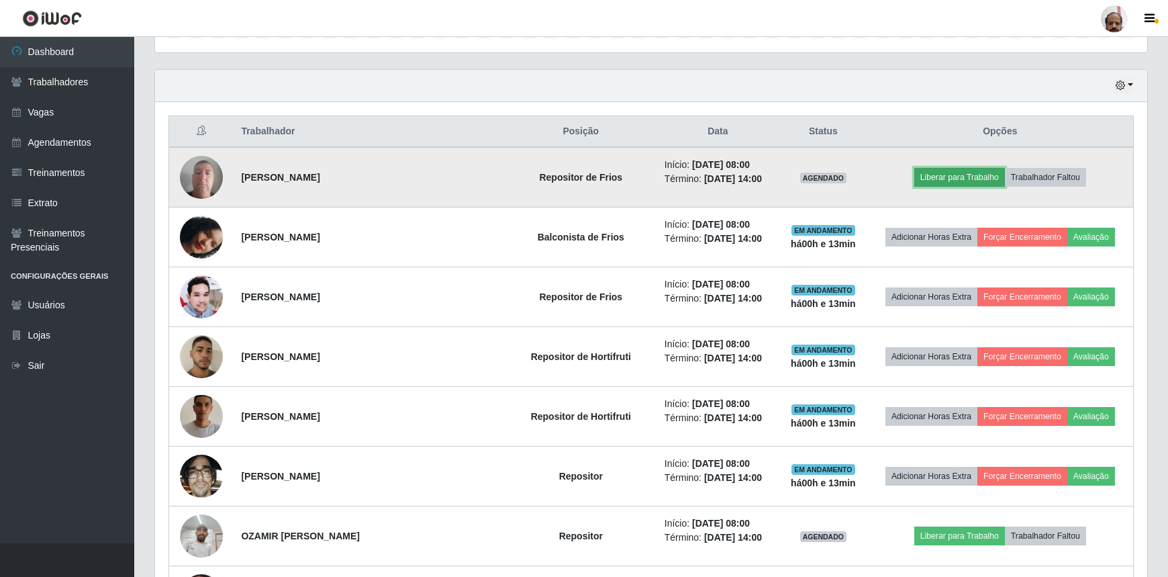
click at [940, 177] on button "Liberar para Trabalho" at bounding box center [959, 177] width 91 height 19
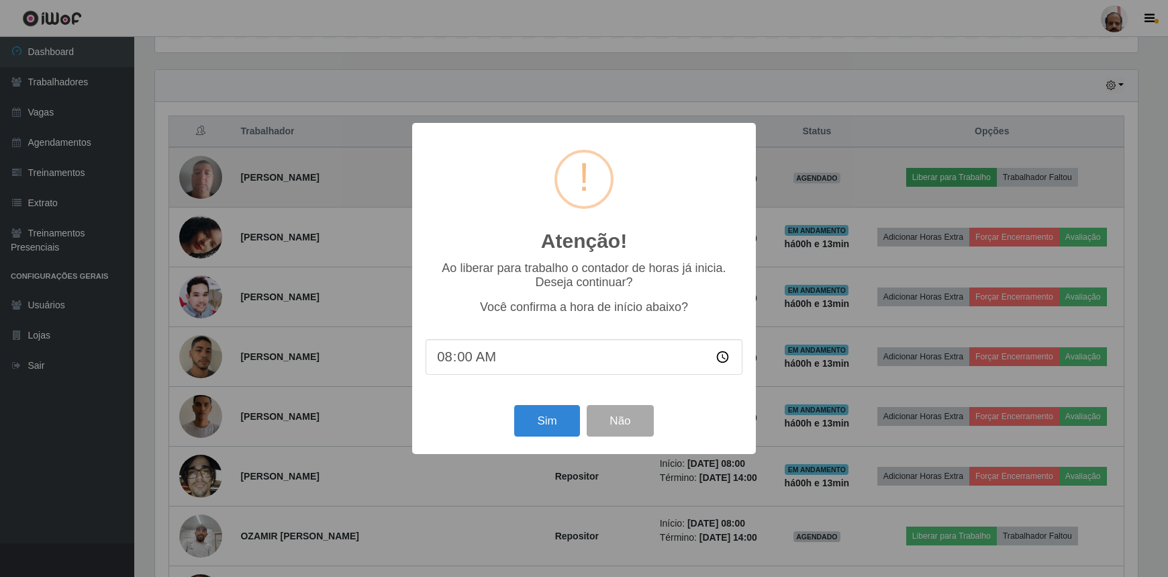
scroll to position [279, 986]
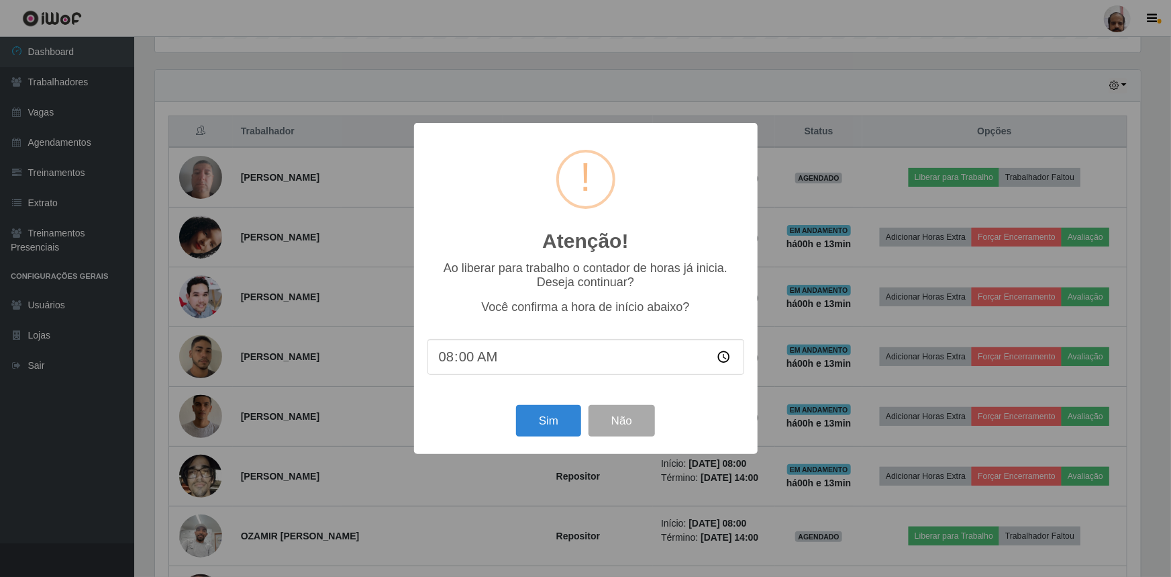
click at [463, 364] on input "08:00" at bounding box center [586, 357] width 317 height 36
type input "08:14"
click at [561, 430] on button "Sim" at bounding box center [548, 421] width 65 height 32
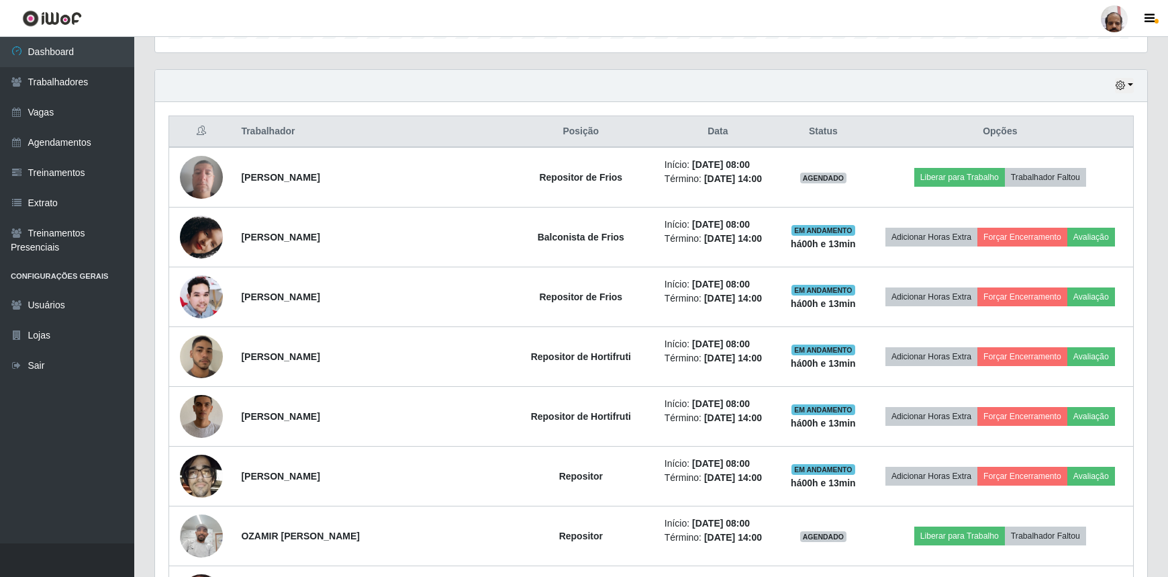
scroll to position [279, 992]
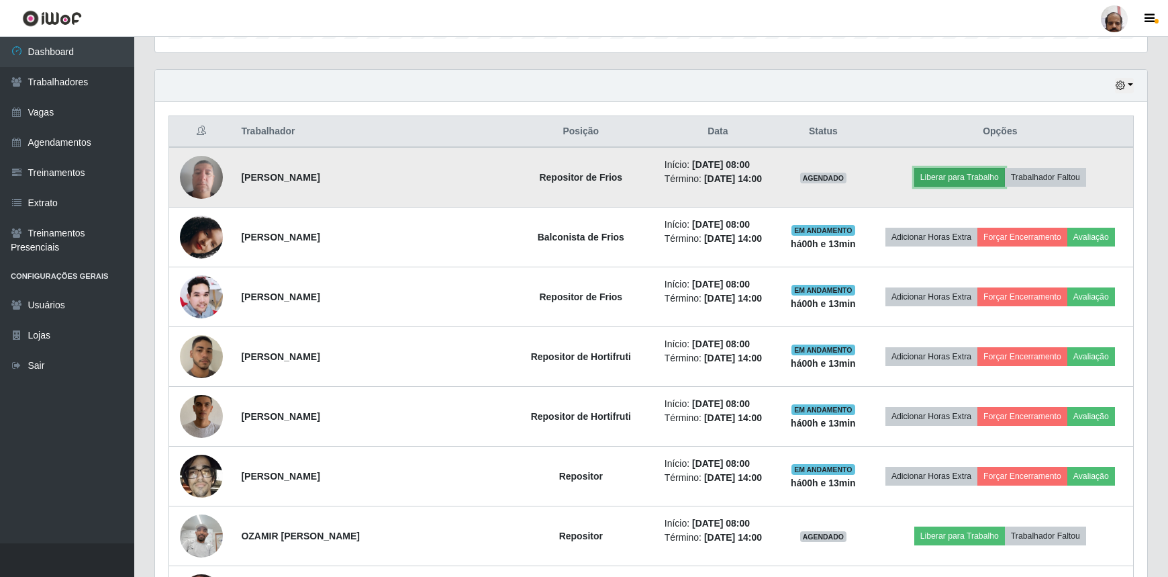
click at [928, 177] on button "Liberar para Trabalho" at bounding box center [959, 177] width 91 height 19
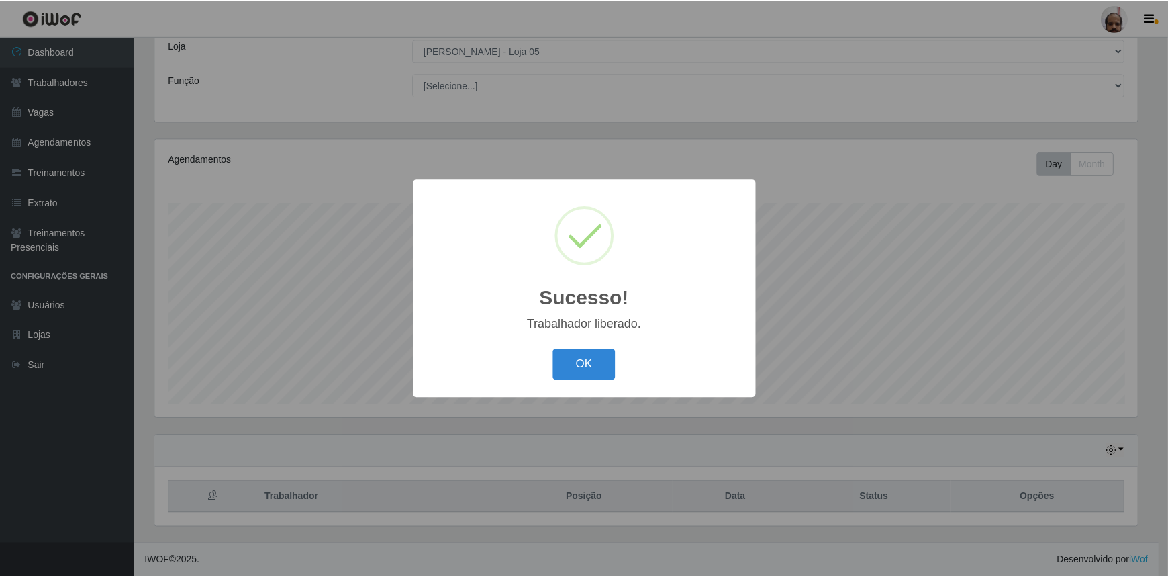
scroll to position [75, 0]
click at [465, 358] on div "OK Cancel" at bounding box center [586, 364] width 317 height 38
click at [595, 358] on button "OK" at bounding box center [585, 365] width 62 height 32
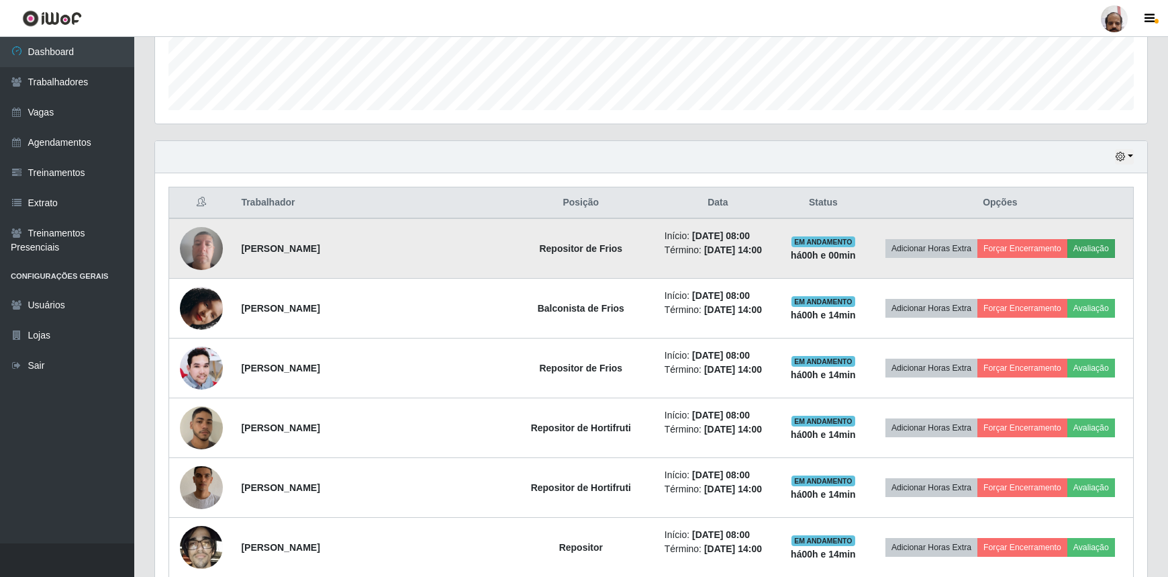
scroll to position [441, 0]
